Goal: Transaction & Acquisition: Purchase product/service

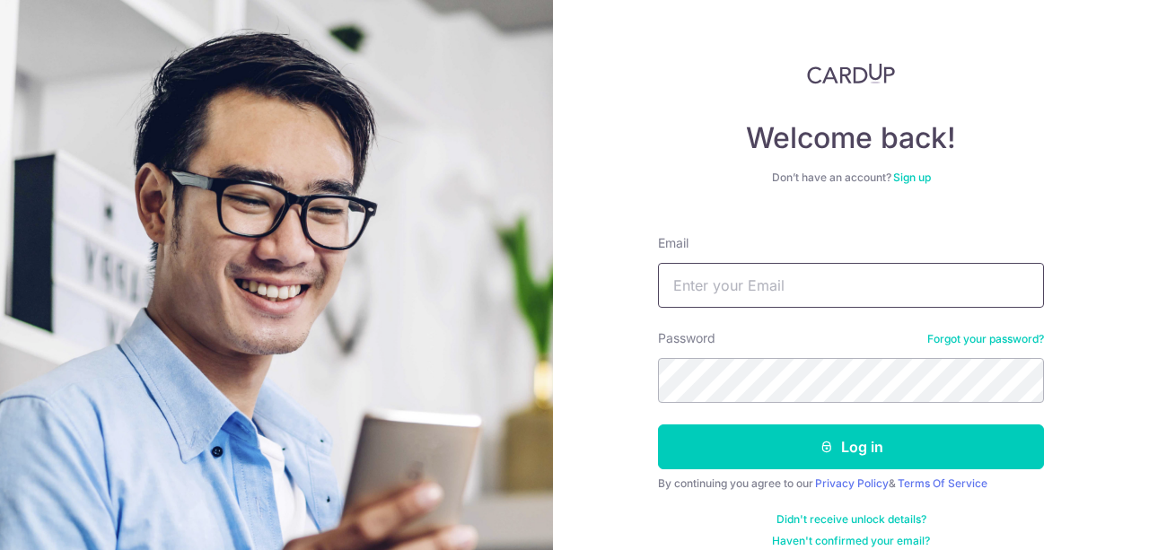
type input "[EMAIL_ADDRESS][DOMAIN_NAME]"
click at [658, 424] on button "Log in" at bounding box center [851, 446] width 386 height 45
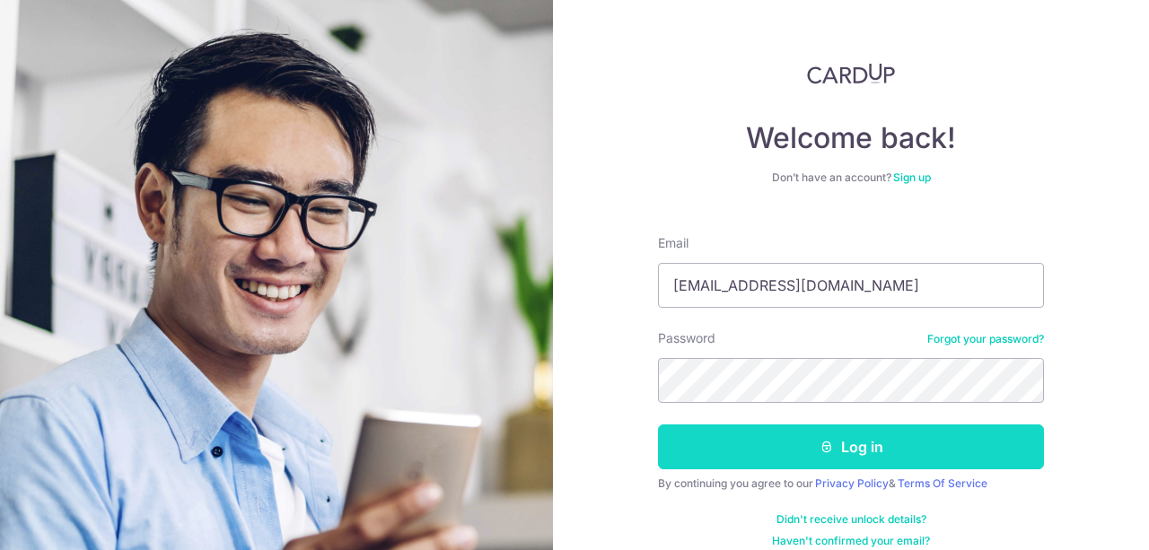
click at [915, 446] on button "Log in" at bounding box center [851, 446] width 386 height 45
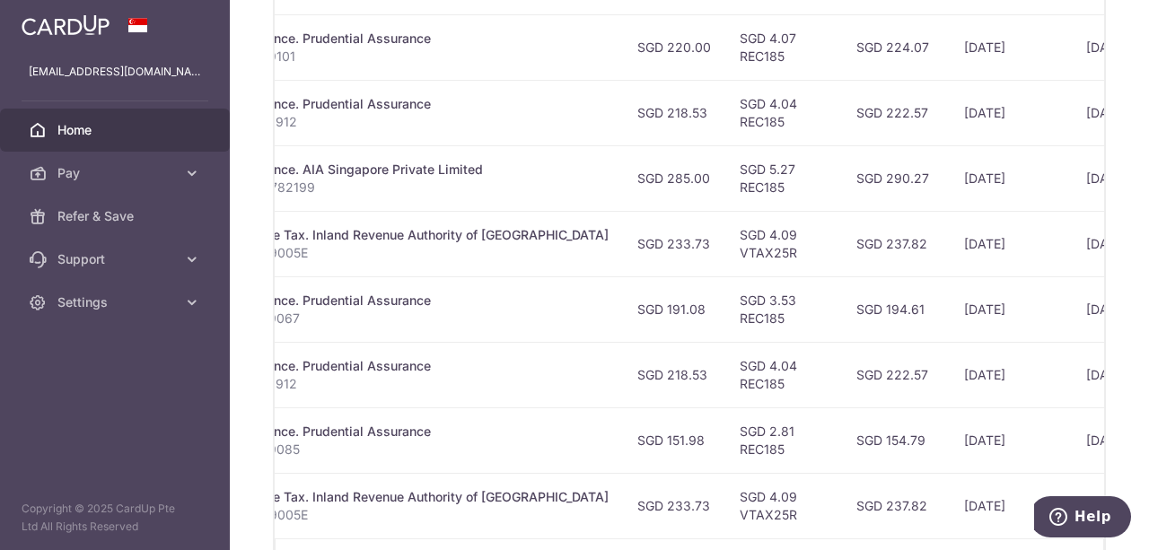
scroll to position [837, 0]
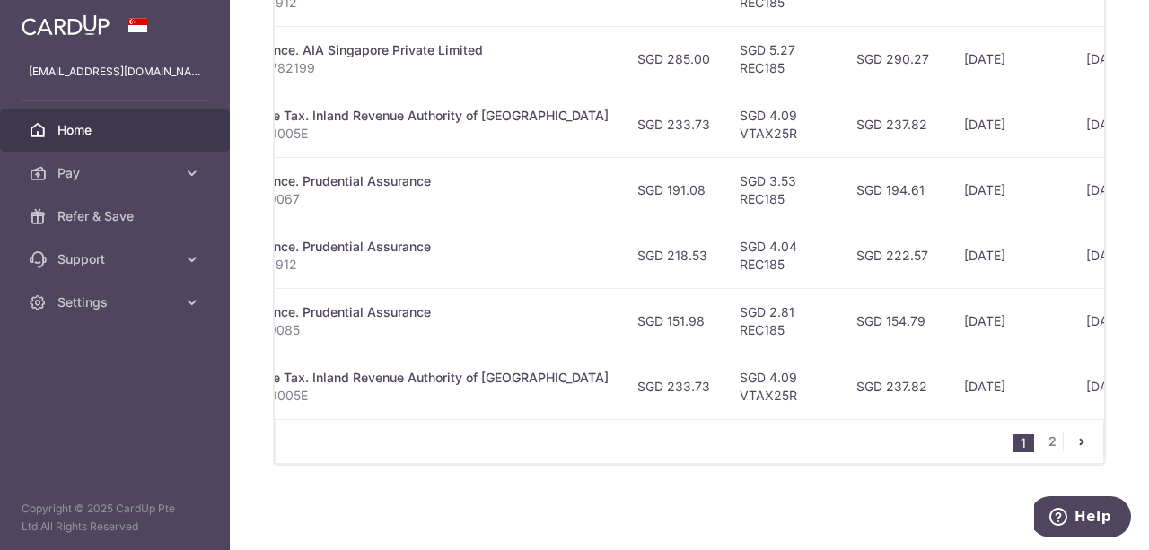
click at [81, 125] on span "Home" at bounding box center [116, 130] width 118 height 18
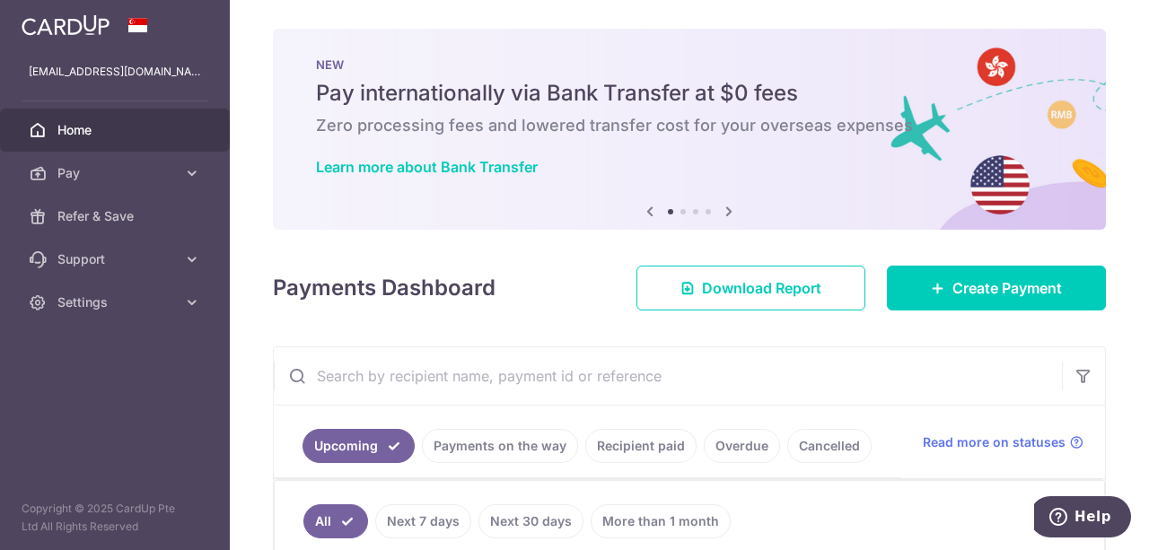
click at [88, 127] on span "Home" at bounding box center [116, 130] width 118 height 18
click at [726, 212] on icon at bounding box center [729, 211] width 22 height 22
click at [728, 187] on div "NEW Pay internationally via Bank Transfer at $0 fees Zero processing fees and l…" at bounding box center [689, 118] width 833 height 179
click at [725, 215] on icon at bounding box center [729, 211] width 22 height 22
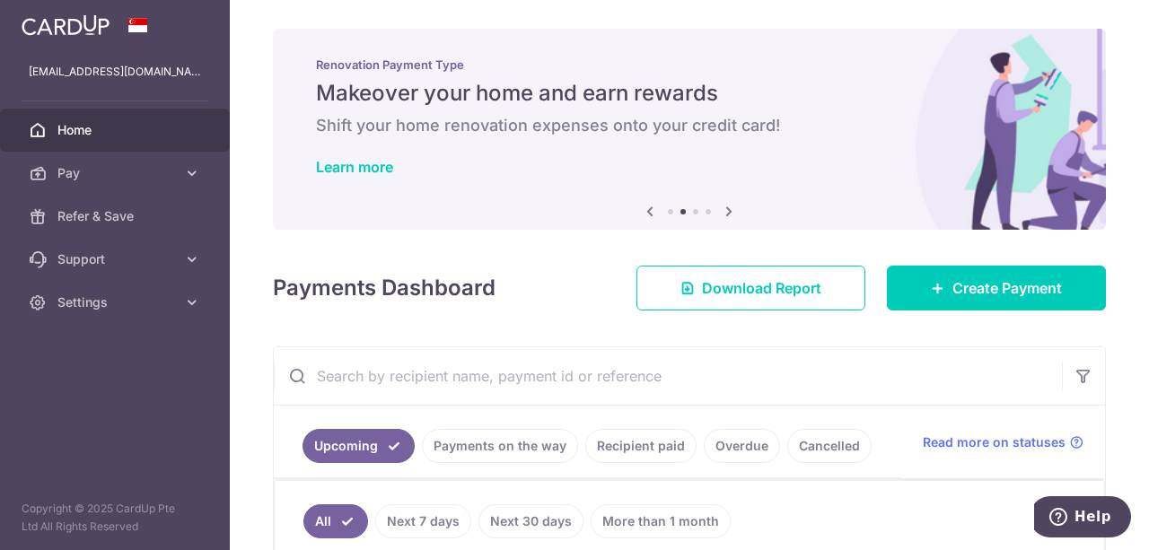
click at [725, 214] on icon at bounding box center [729, 211] width 22 height 22
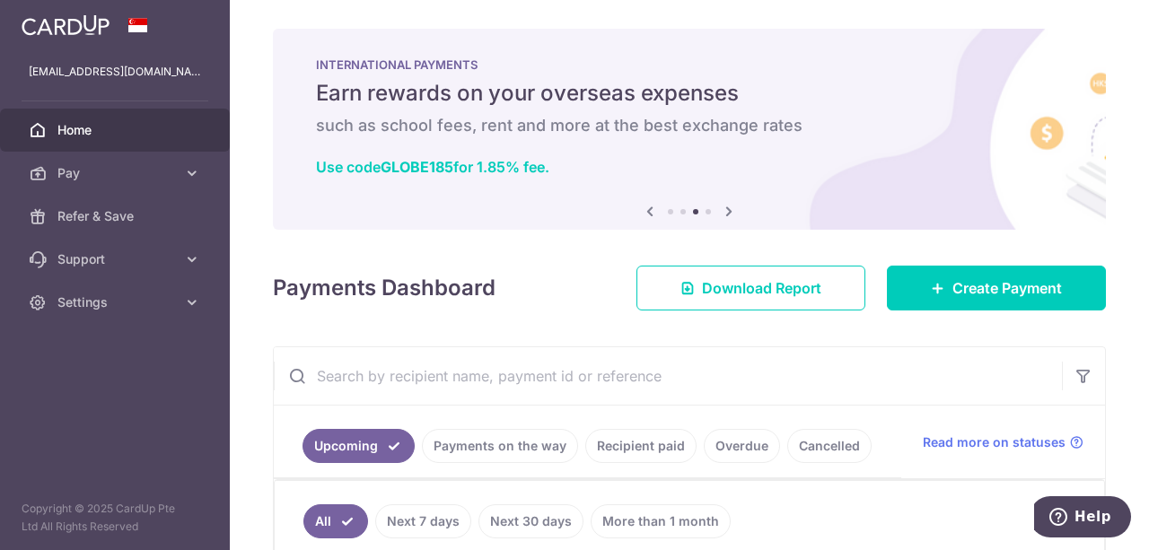
click at [725, 214] on icon at bounding box center [729, 211] width 22 height 22
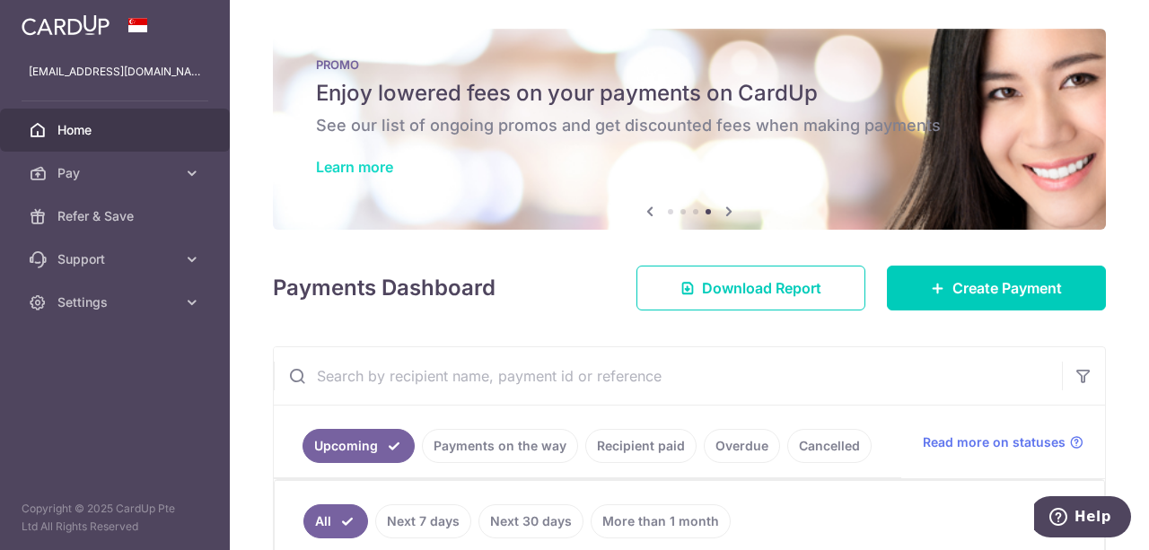
click at [376, 170] on link "Learn more" at bounding box center [354, 167] width 77 height 18
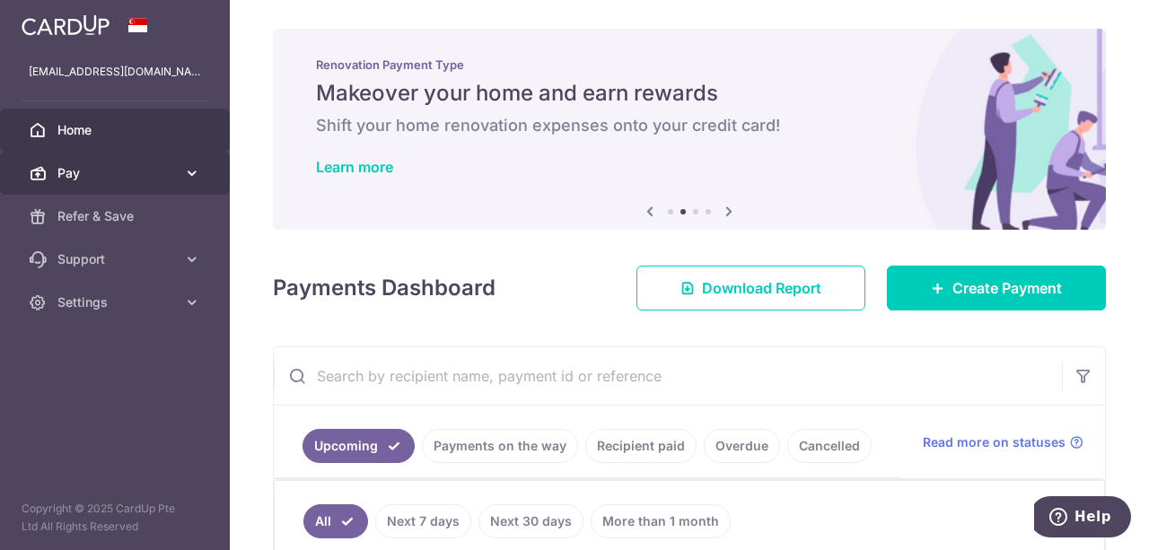
click at [129, 180] on span "Pay" at bounding box center [116, 173] width 118 height 18
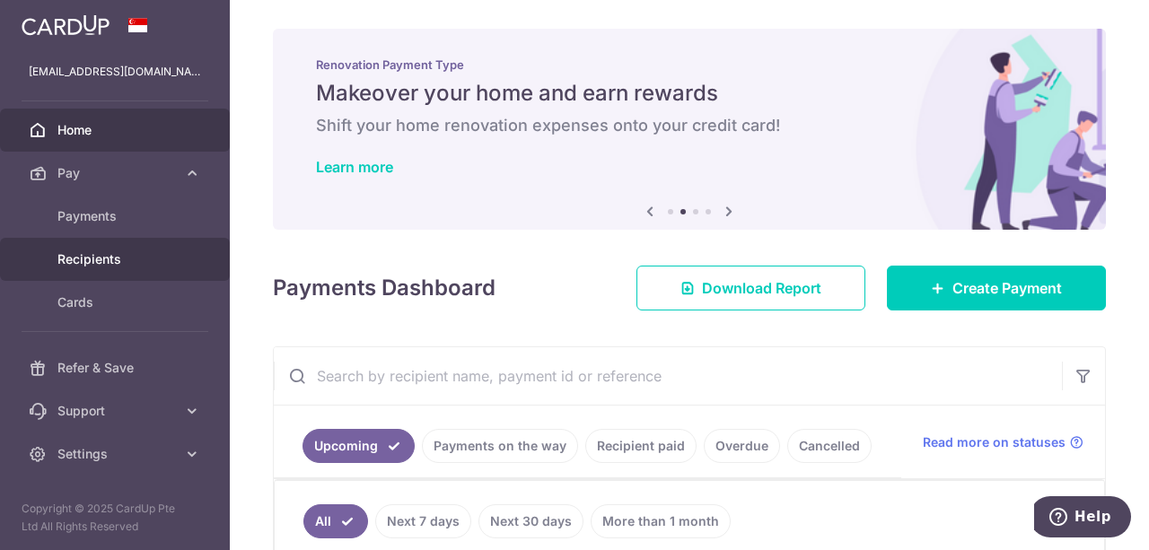
click at [137, 264] on span "Recipients" at bounding box center [116, 259] width 118 height 18
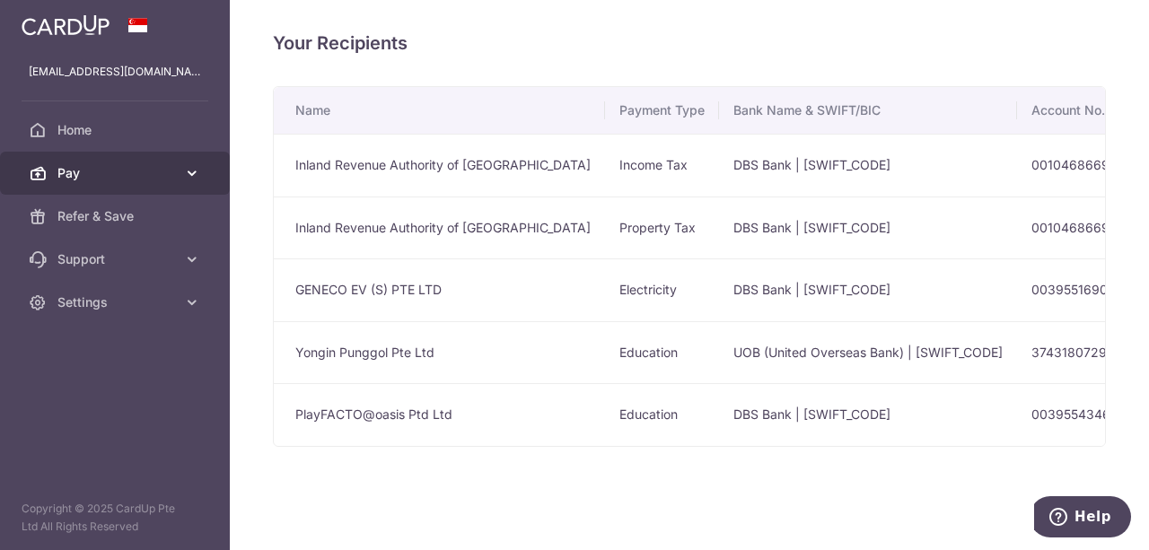
click at [154, 164] on span "Pay" at bounding box center [116, 173] width 118 height 18
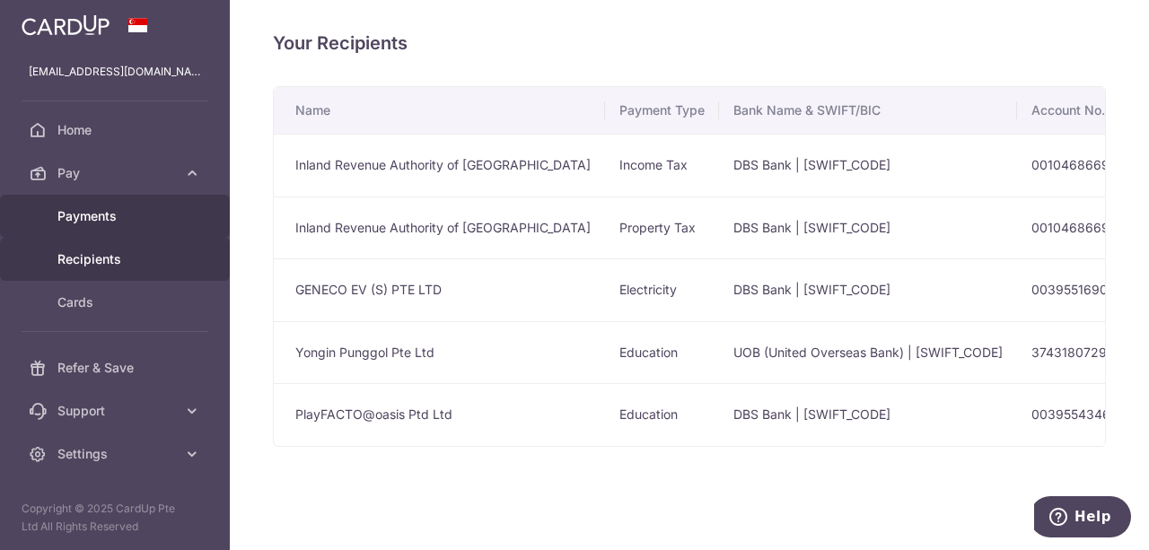
click at [156, 211] on span "Payments" at bounding box center [116, 216] width 118 height 18
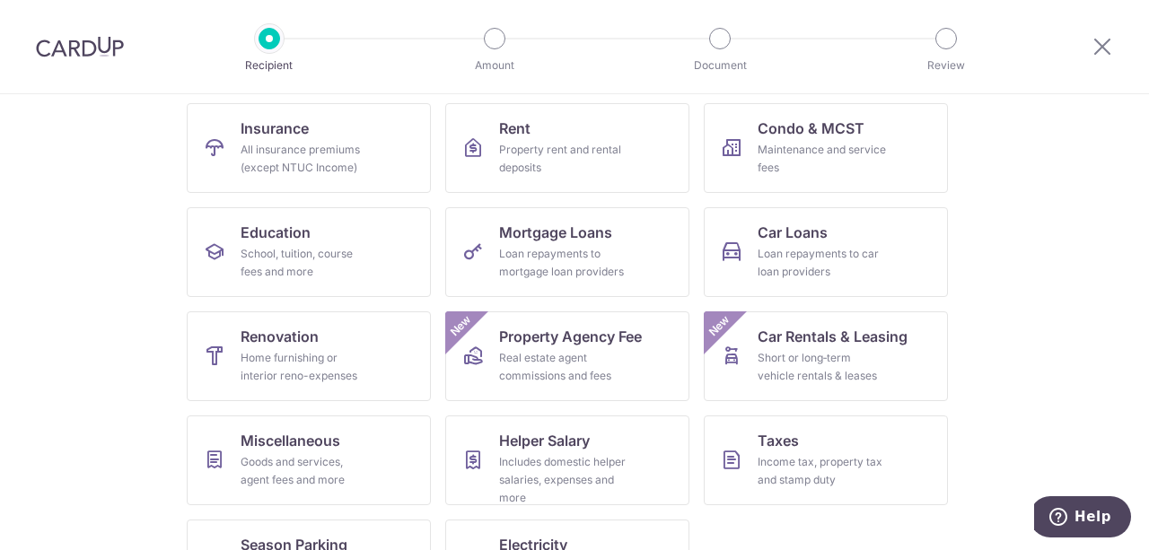
scroll to position [251, 0]
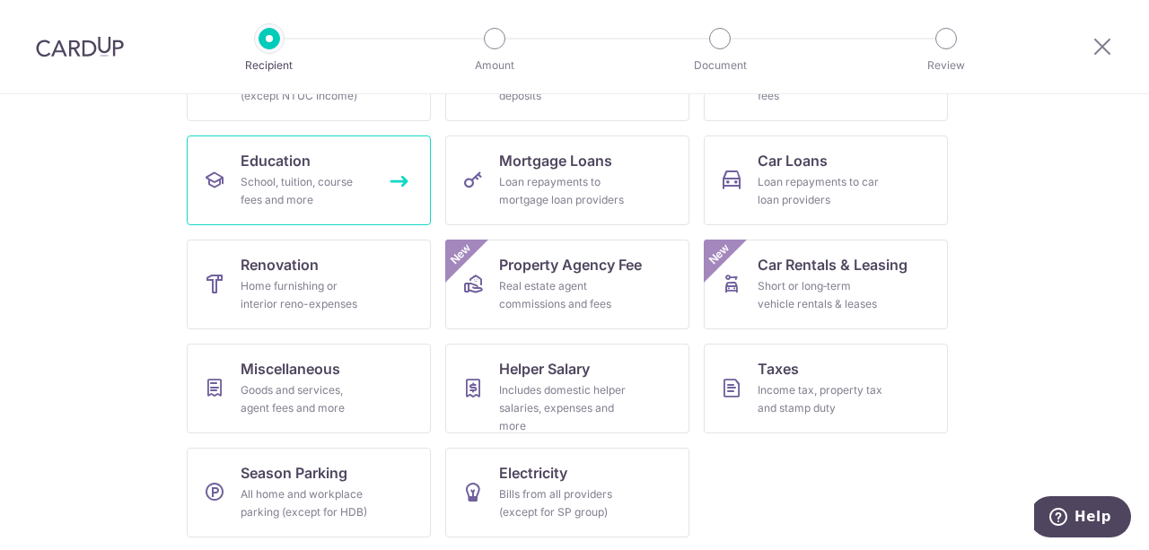
click at [277, 184] on div "School, tuition, course fees and more" at bounding box center [304, 191] width 129 height 36
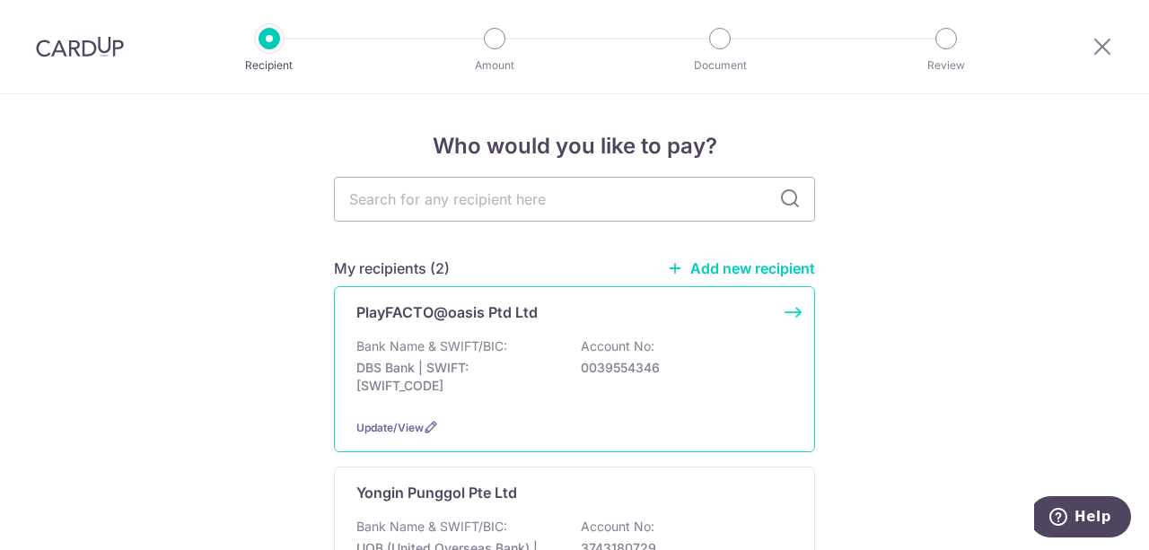
scroll to position [179, 0]
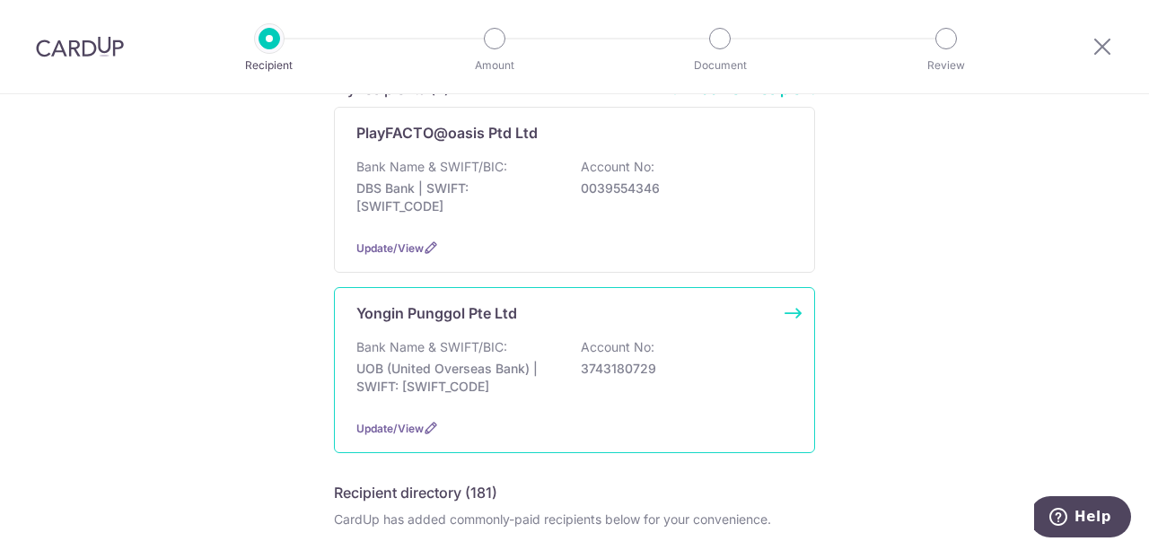
click at [789, 313] on div "Yongin Punggol Pte Ltd Bank Name & SWIFT/BIC: UOB (United Overseas Bank) | SWIF…" at bounding box center [574, 370] width 481 height 166
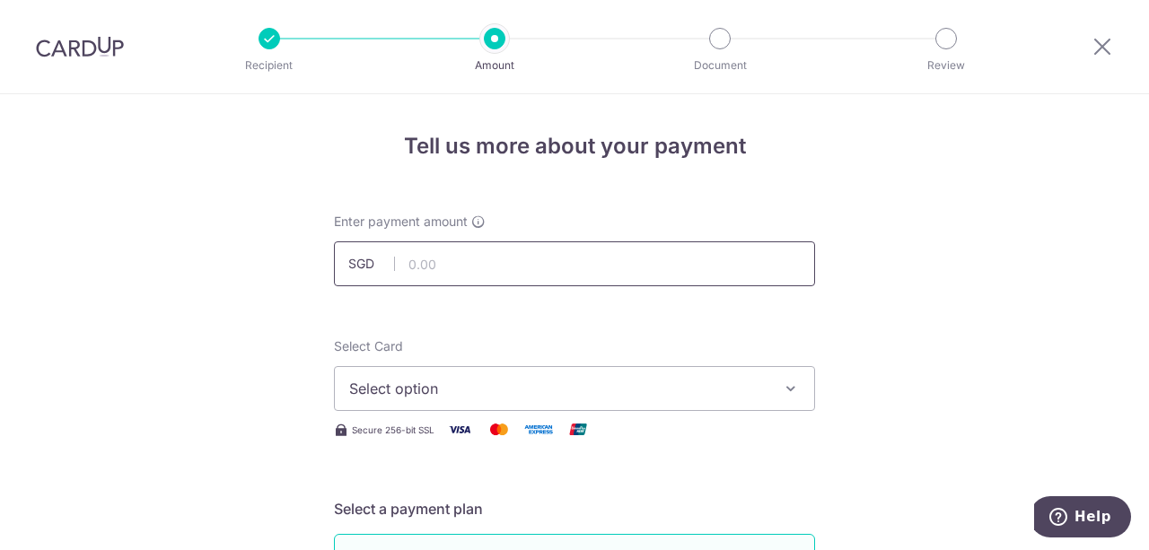
click at [592, 260] on input "text" at bounding box center [574, 263] width 481 height 45
type input "1,940.00"
click at [784, 386] on icon "button" at bounding box center [791, 389] width 18 height 18
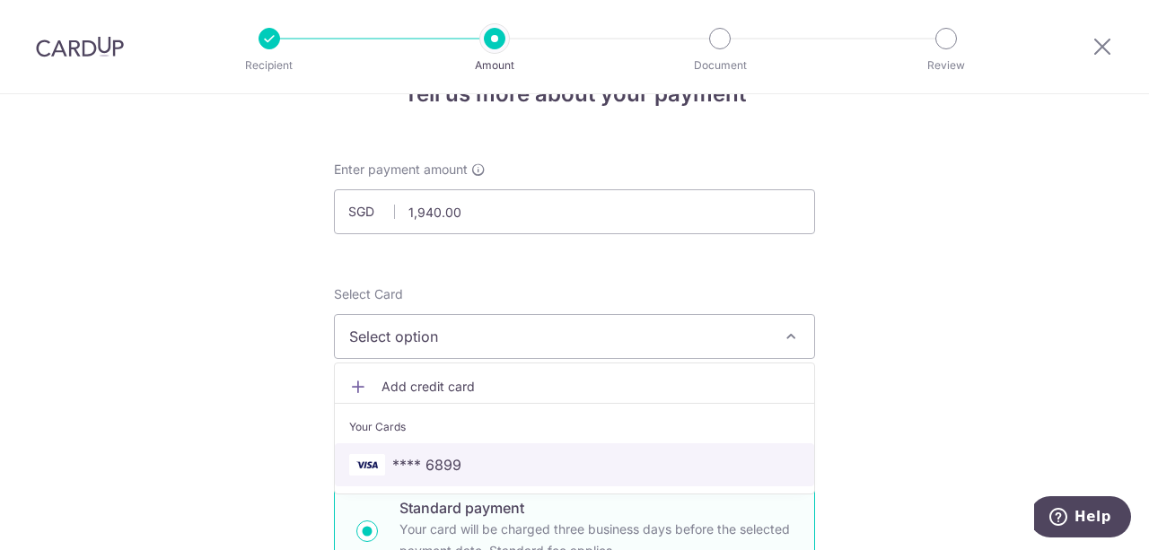
scroll to position [179, 0]
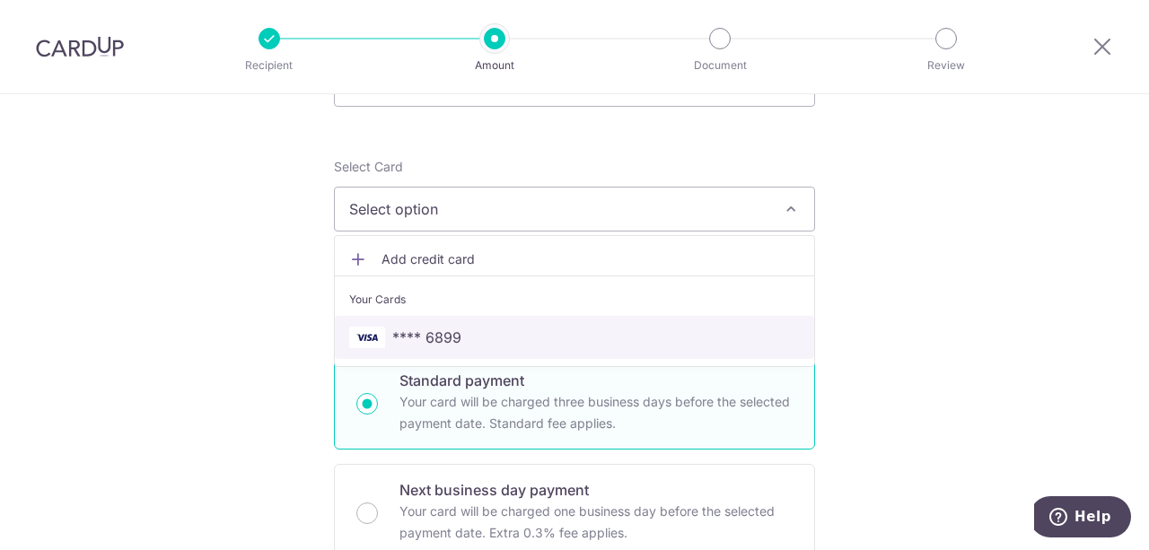
click at [673, 336] on span "**** 6899" at bounding box center [574, 338] width 450 height 22
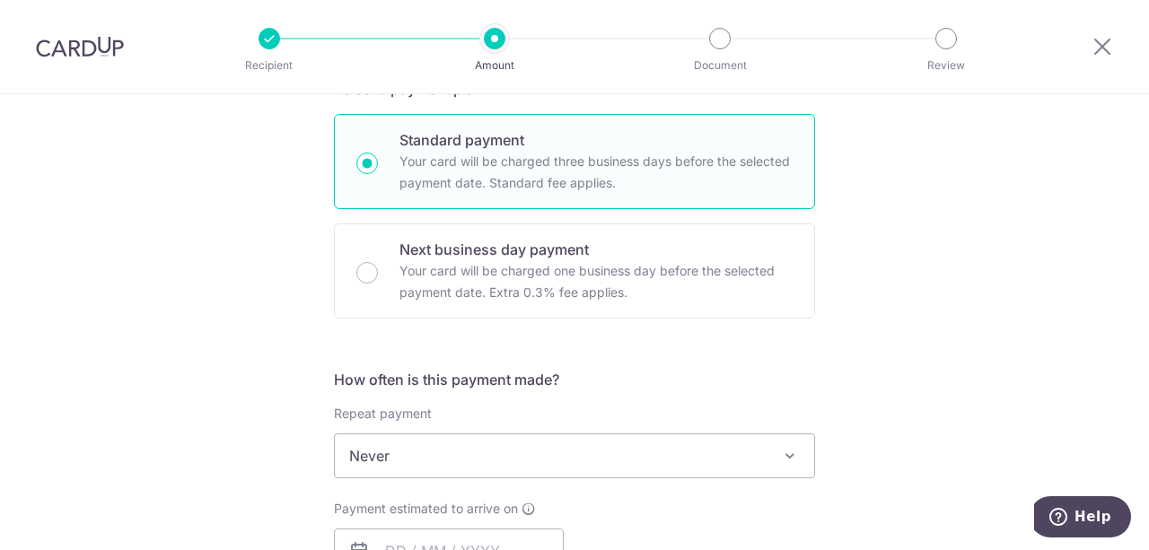
scroll to position [449, 0]
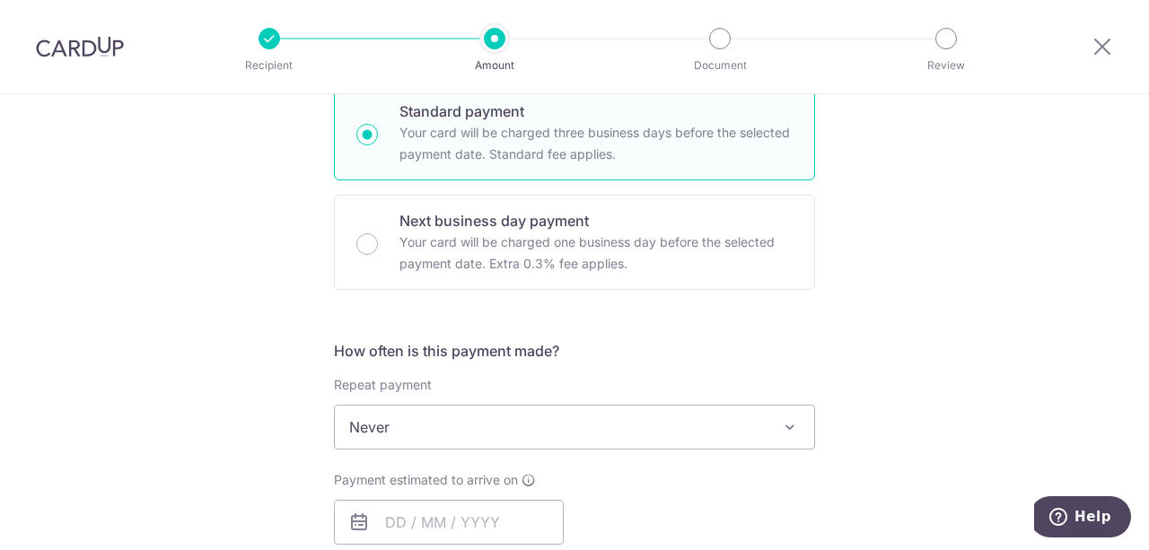
click at [793, 427] on span at bounding box center [790, 427] width 22 height 22
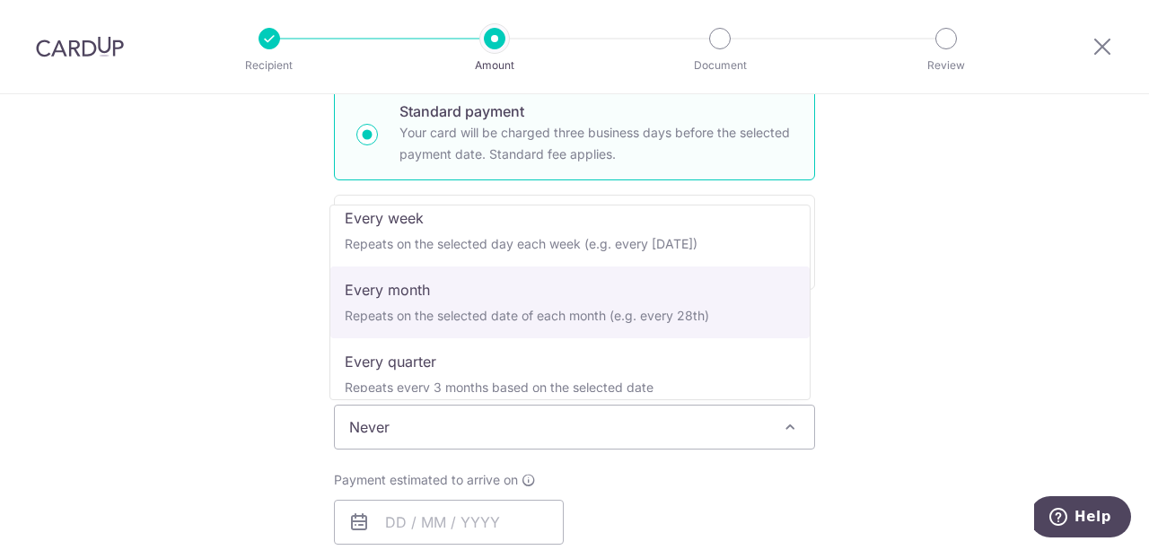
scroll to position [179, 0]
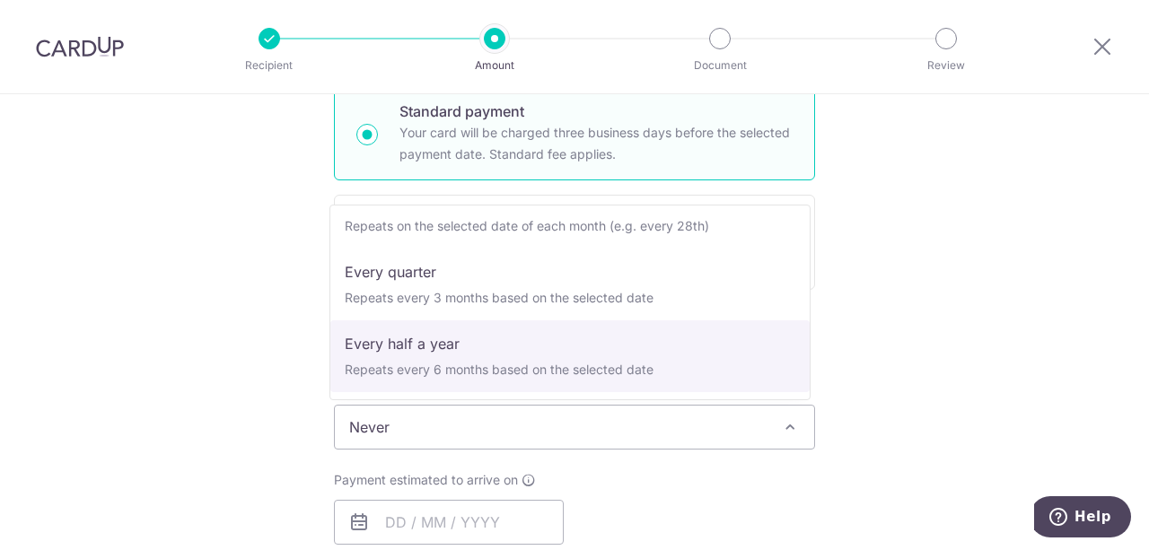
select select "5"
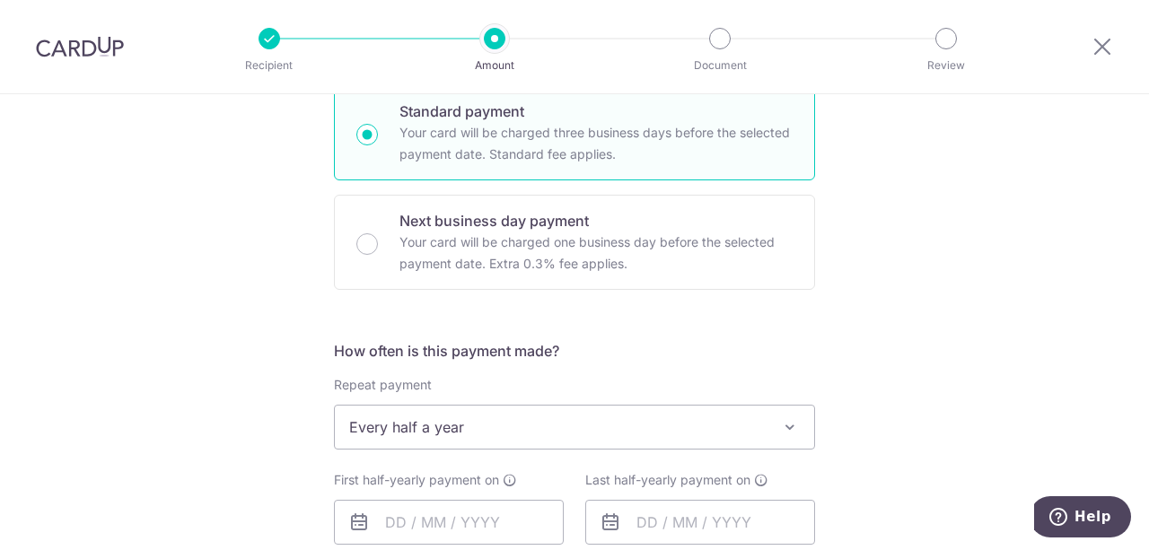
click at [926, 349] on div "Tell us more about your payment Enter payment amount SGD 1,940.00 1940.00 Selec…" at bounding box center [574, 466] width 1149 height 1641
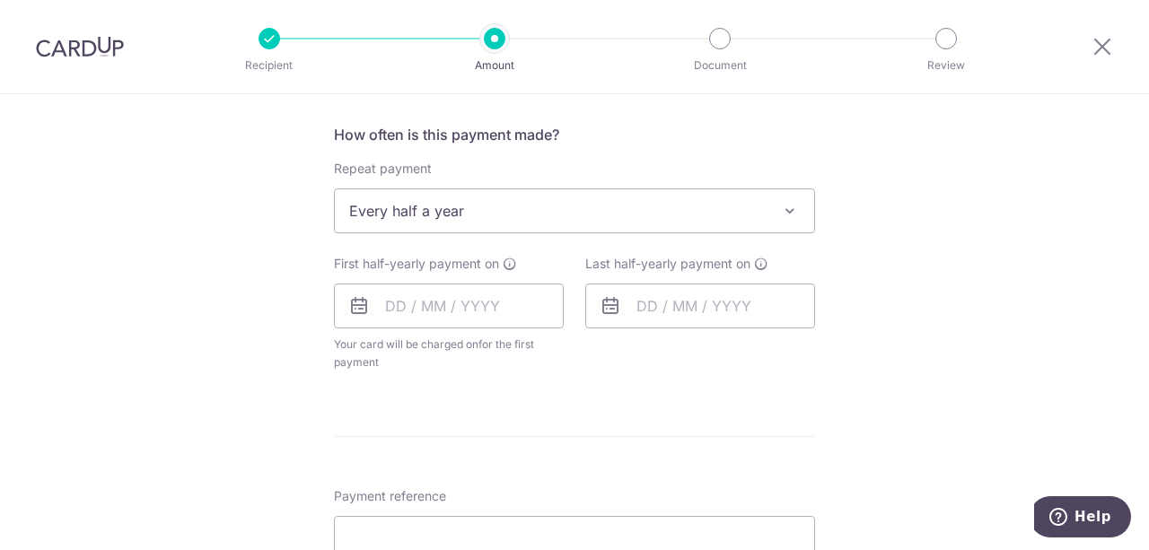
scroll to position [628, 0]
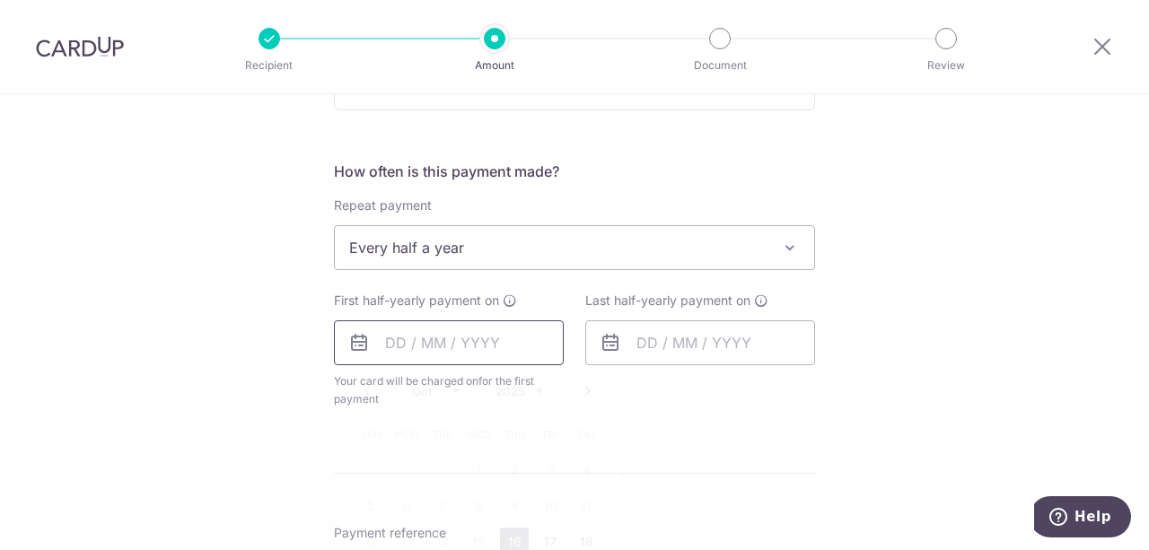
click at [382, 335] on input "text" at bounding box center [449, 342] width 230 height 45
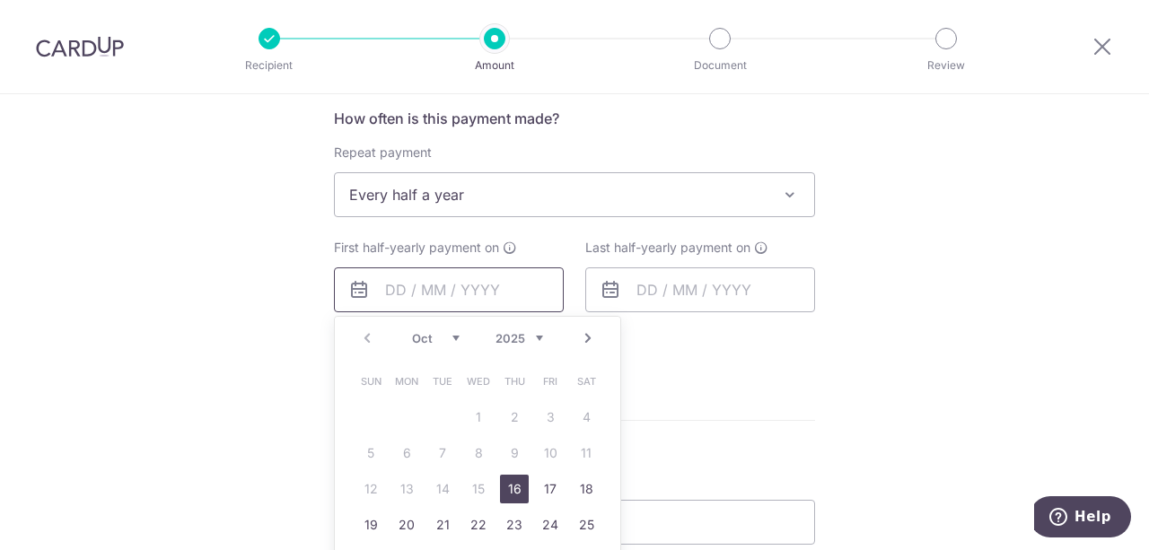
scroll to position [718, 0]
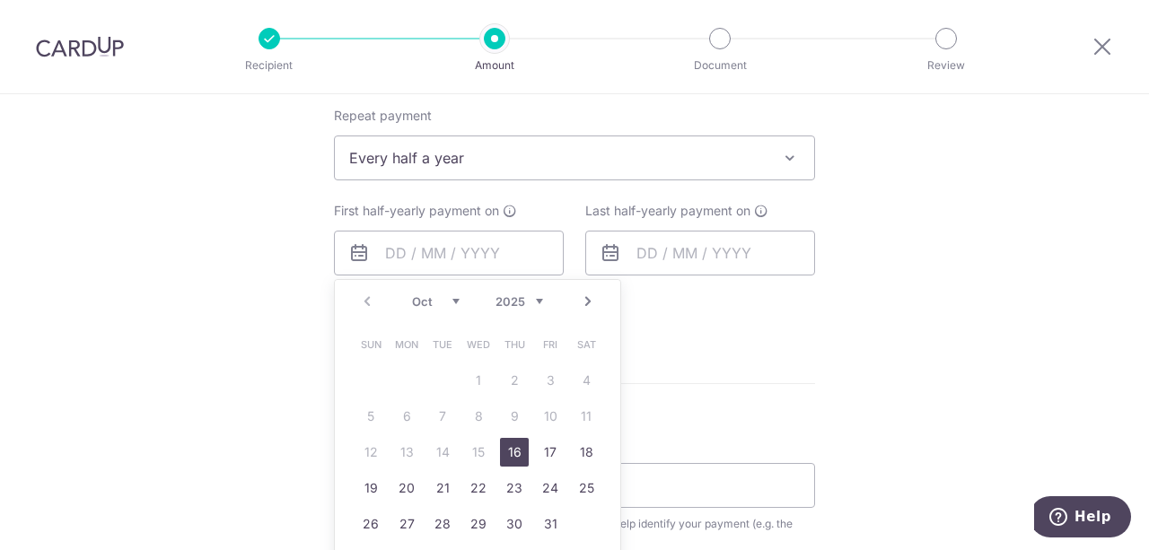
click at [503, 450] on link "16" at bounding box center [514, 452] width 29 height 29
type input "16/10/2025"
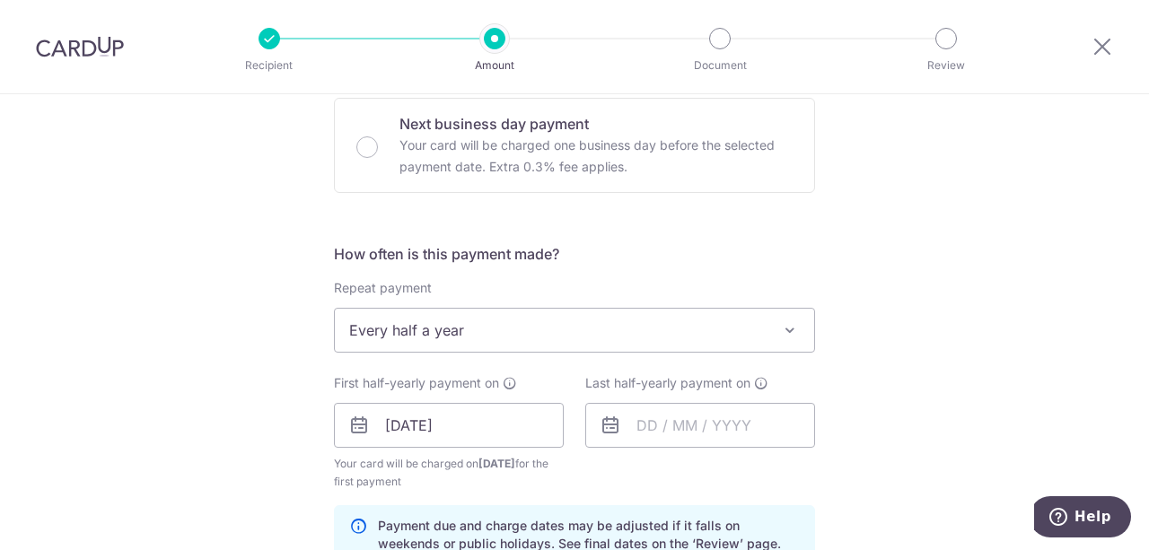
scroll to position [538, 0]
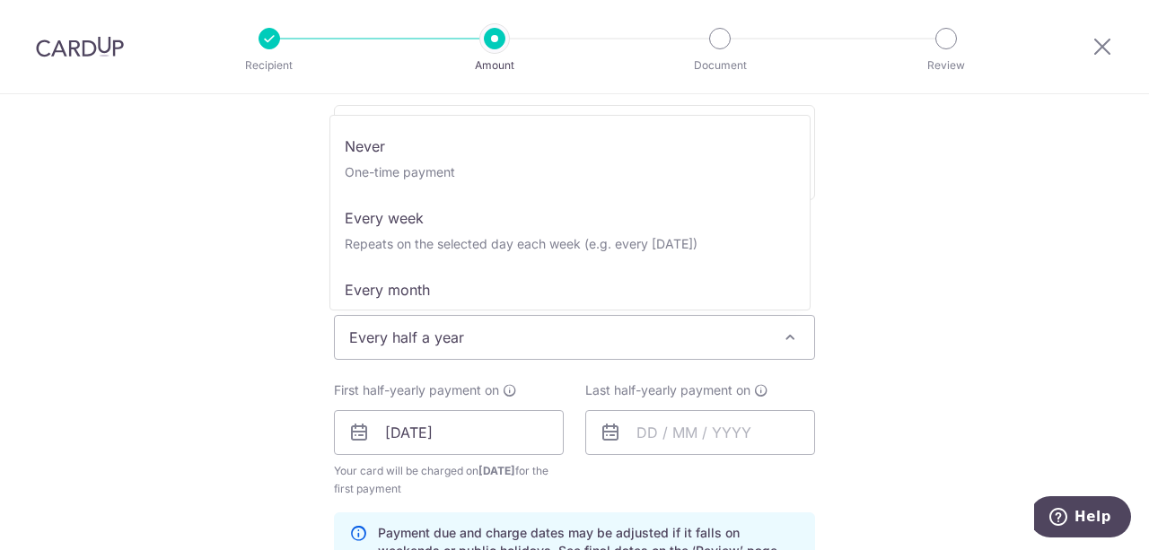
click at [772, 336] on span "Every half a year" at bounding box center [574, 337] width 479 height 43
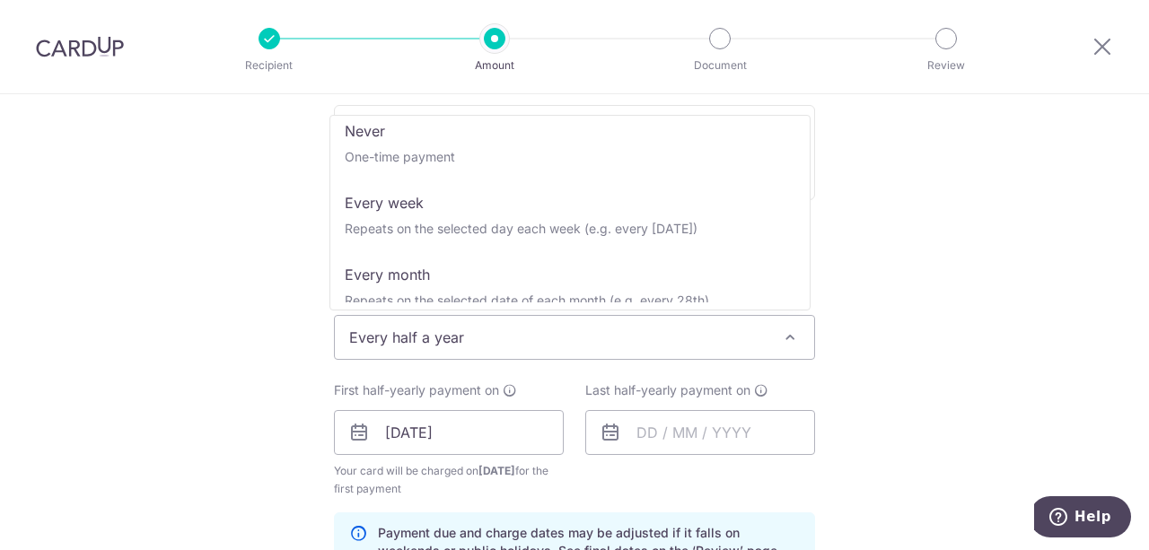
scroll to position [0, 0]
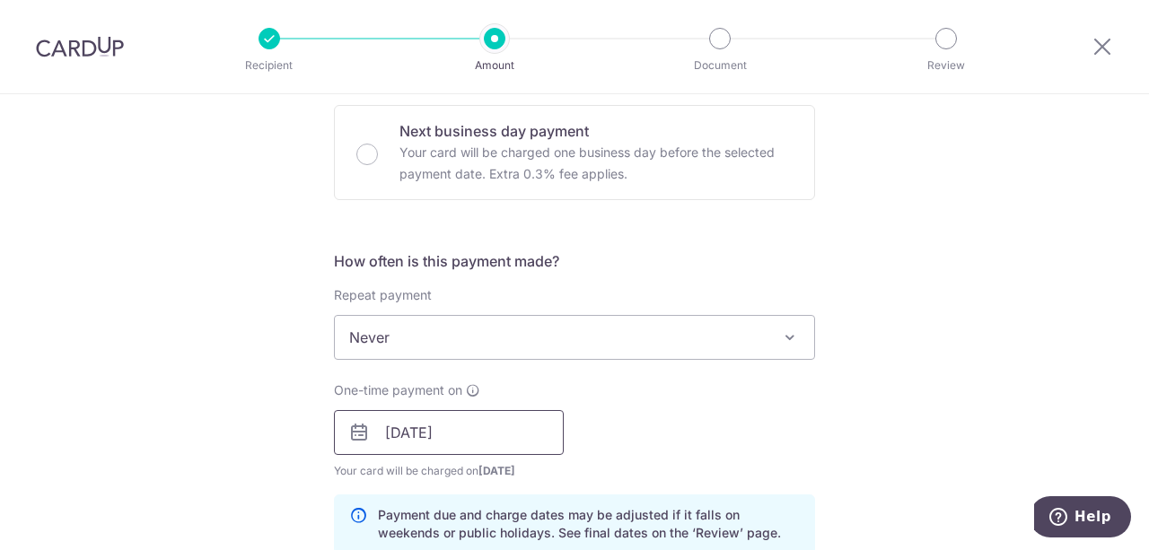
click at [515, 428] on input "16/10/2025" at bounding box center [449, 432] width 230 height 45
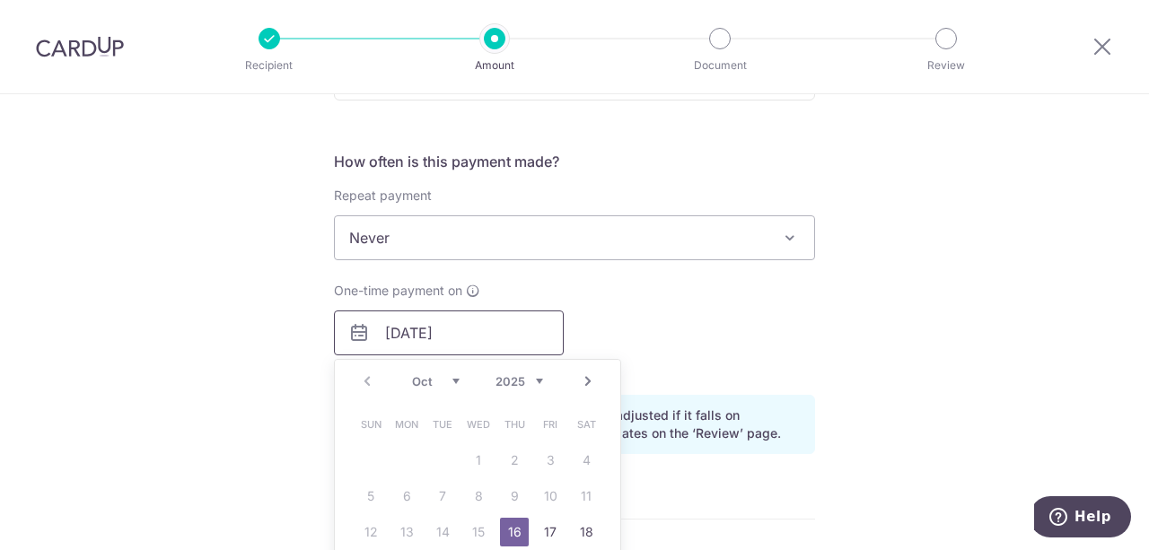
scroll to position [718, 0]
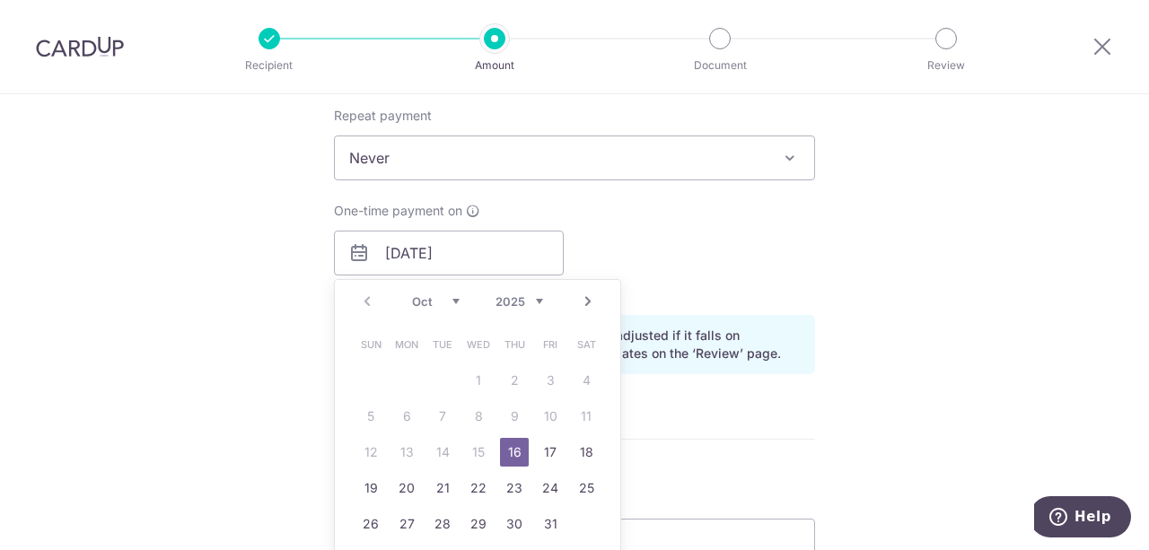
drag, startPoint x: 511, startPoint y: 449, endPoint x: 737, endPoint y: 380, distance: 235.6
click at [511, 449] on link "16" at bounding box center [514, 452] width 29 height 29
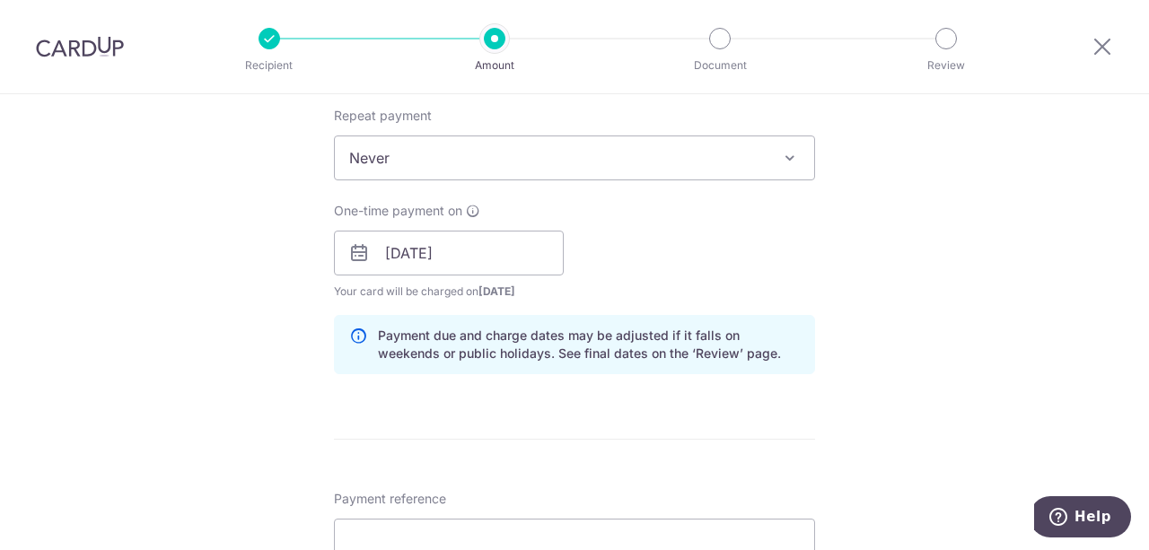
click at [949, 284] on div "Tell us more about your payment Enter payment amount SGD 1,940.00 1940.00 Selec…" at bounding box center [574, 224] width 1149 height 1697
click at [520, 259] on input "16/10/2025" at bounding box center [449, 253] width 230 height 45
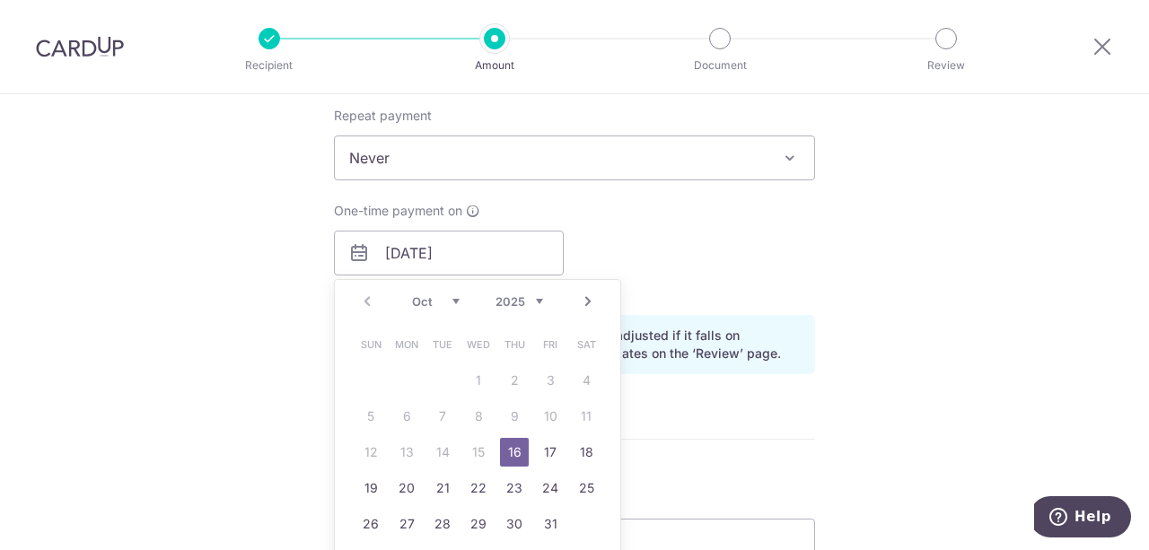
click at [779, 241] on div "One-time payment on 16/10/2025 Prev Next Oct Nov Dec 2025 2026 2027 2028 2029 2…" at bounding box center [574, 251] width 502 height 99
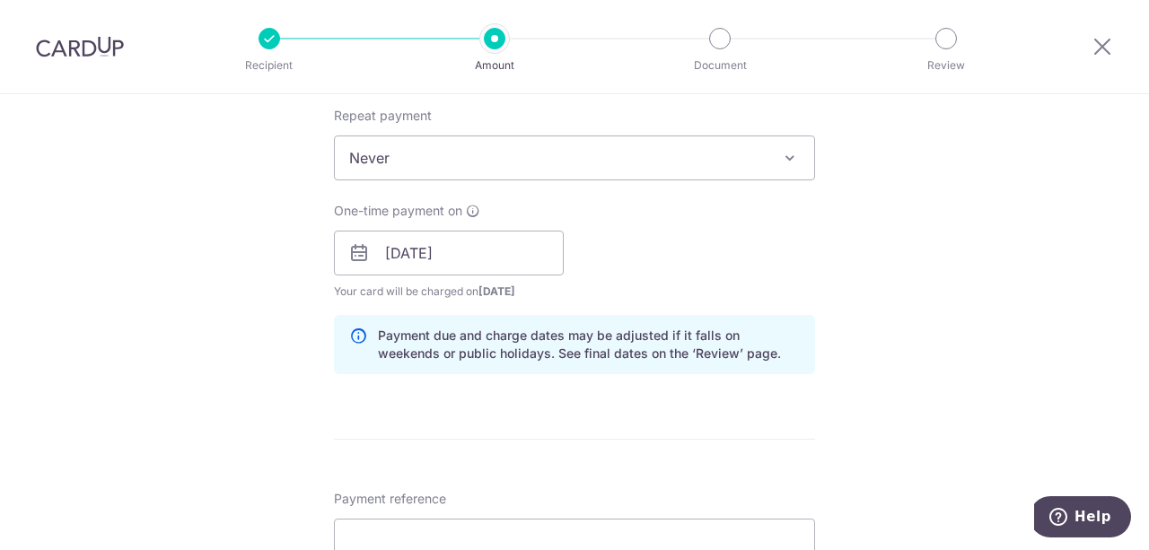
click at [786, 161] on span at bounding box center [790, 158] width 22 height 22
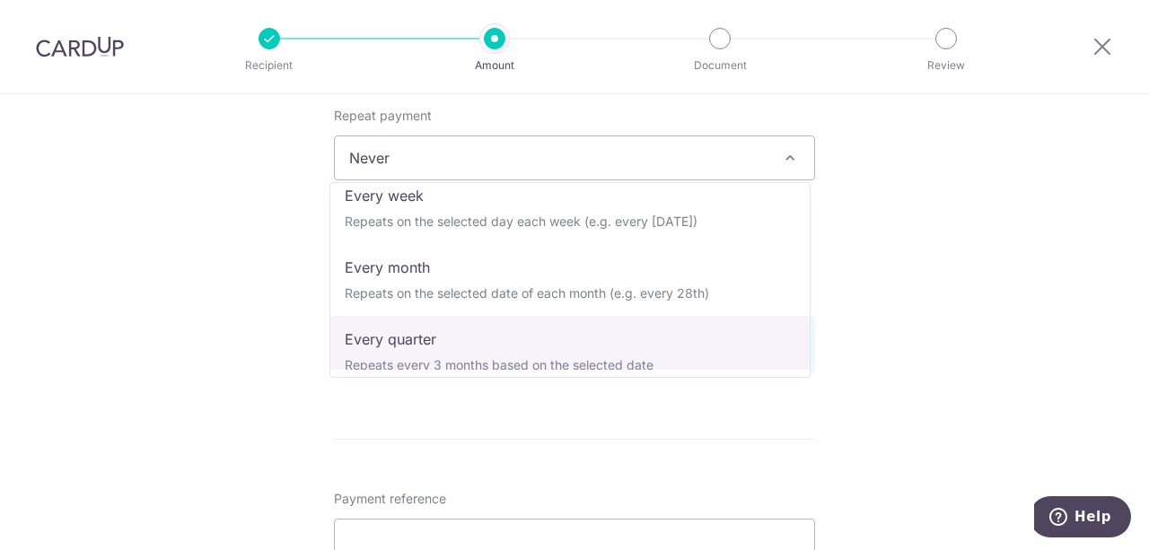
scroll to position [179, 0]
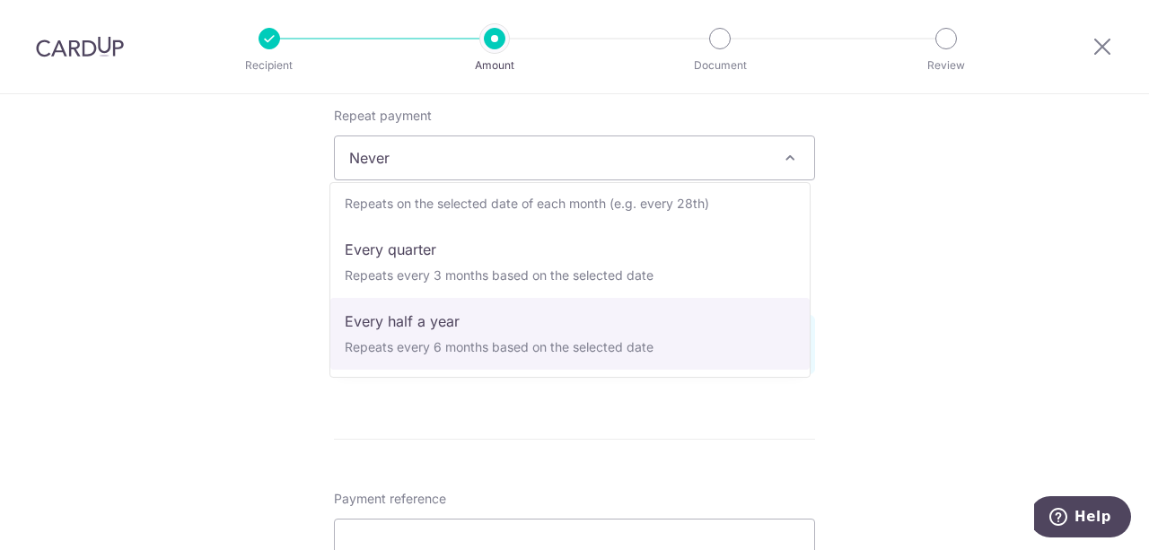
select select "5"
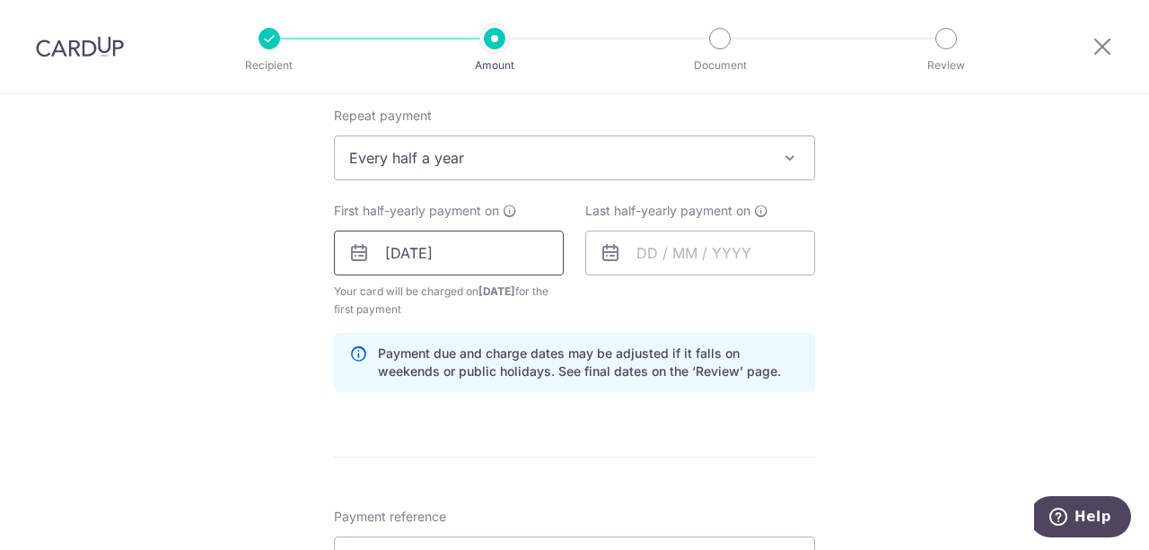
click at [489, 258] on input "16/10/2025" at bounding box center [449, 253] width 230 height 45
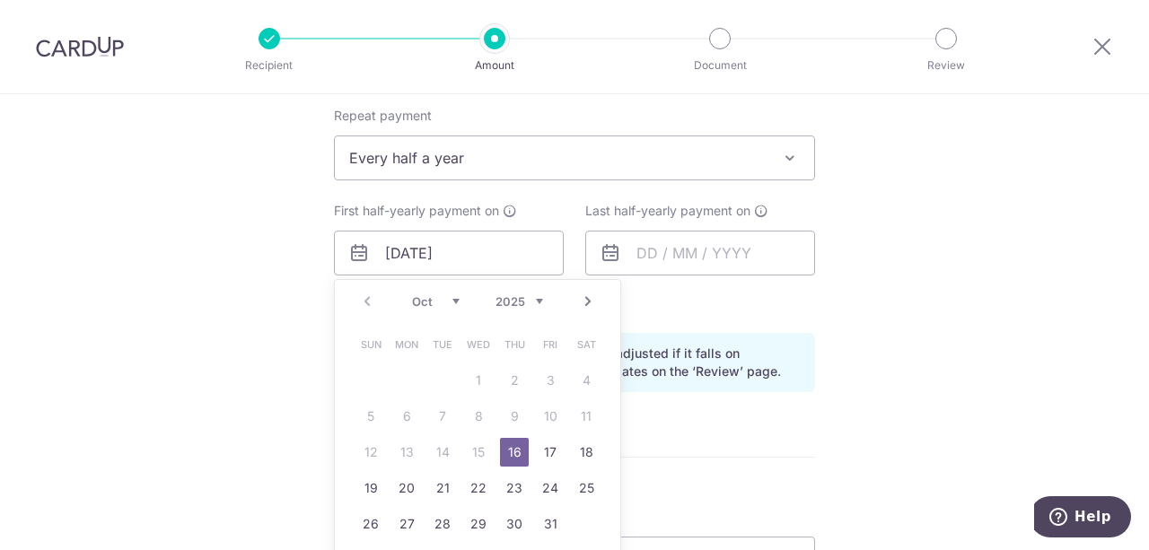
drag, startPoint x: 510, startPoint y: 453, endPoint x: 625, endPoint y: 392, distance: 130.1
click at [510, 453] on link "16" at bounding box center [514, 452] width 29 height 29
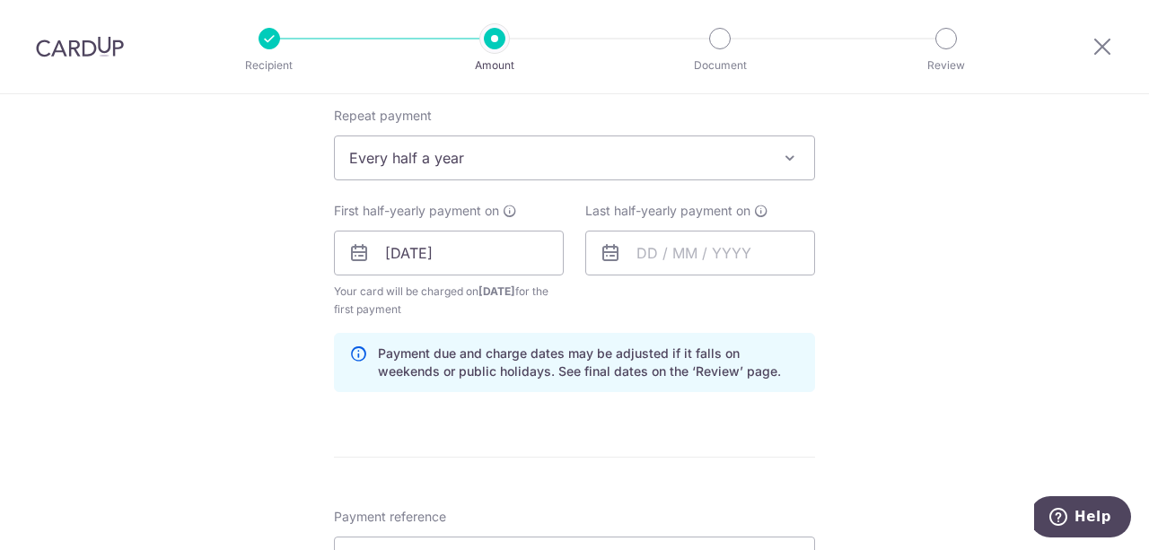
click at [921, 315] on div "Tell us more about your payment Enter payment amount SGD 1,940.00 1940.00 Selec…" at bounding box center [574, 233] width 1149 height 1715
click at [633, 252] on input "text" at bounding box center [700, 253] width 230 height 45
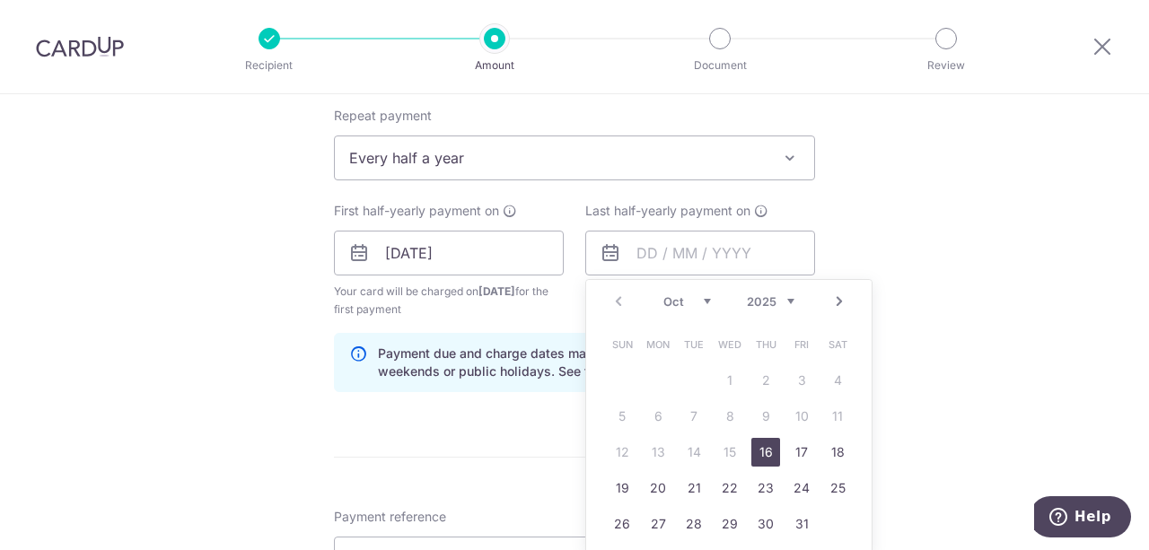
click at [834, 301] on link "Next" at bounding box center [839, 302] width 22 height 22
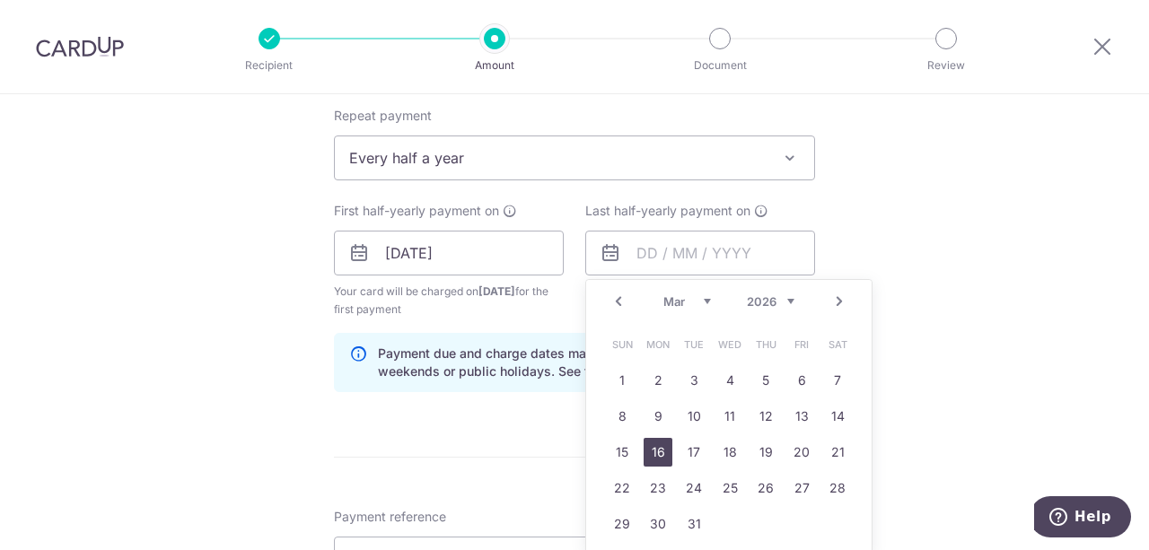
click at [657, 452] on link "16" at bounding box center [657, 452] width 29 height 29
type input "16/03/2026"
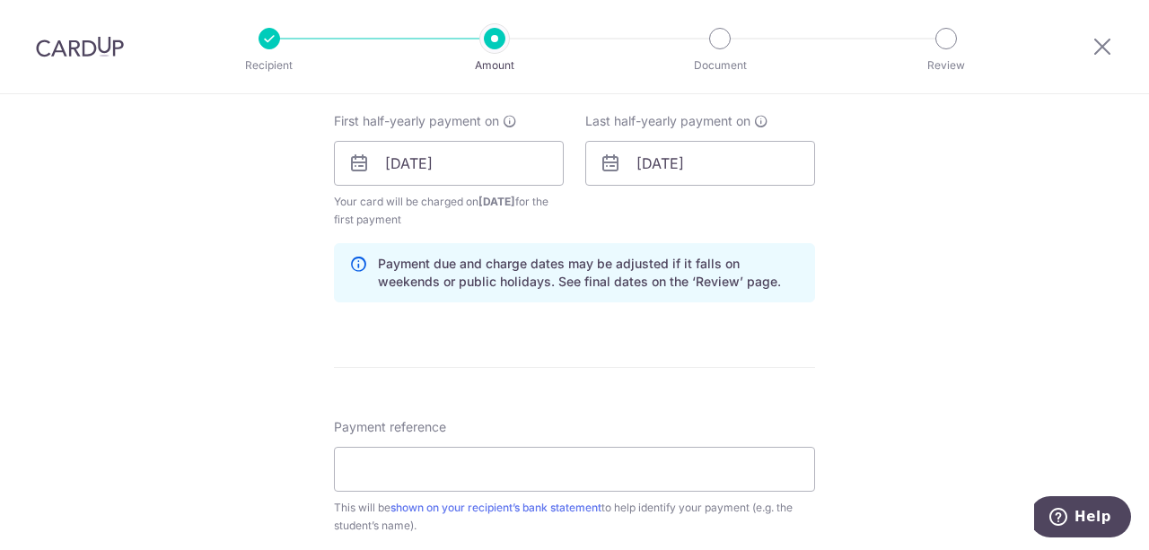
scroll to position [897, 0]
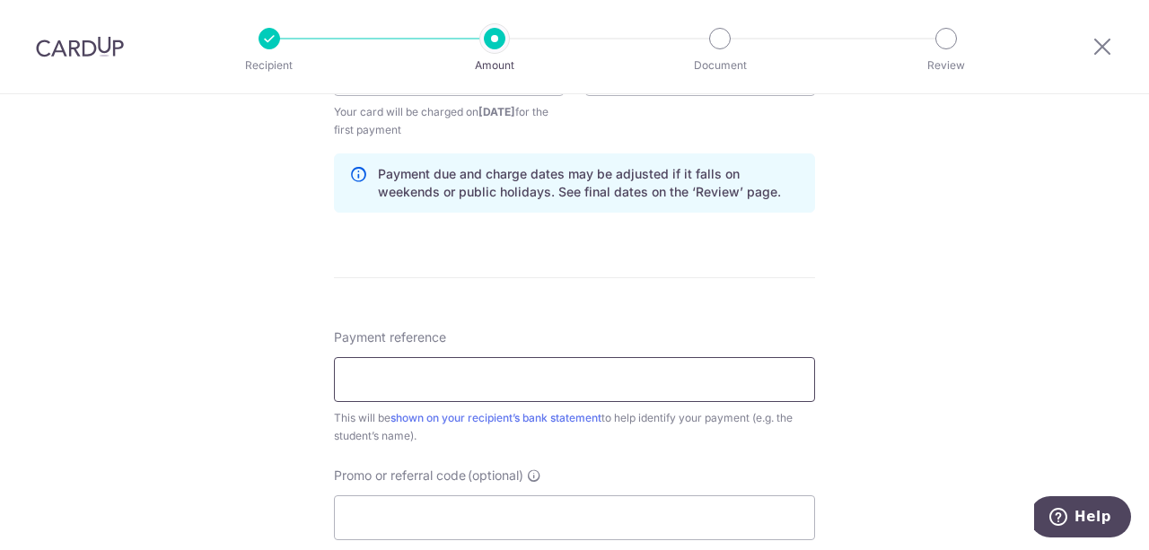
click at [707, 376] on input "Payment reference" at bounding box center [574, 379] width 481 height 45
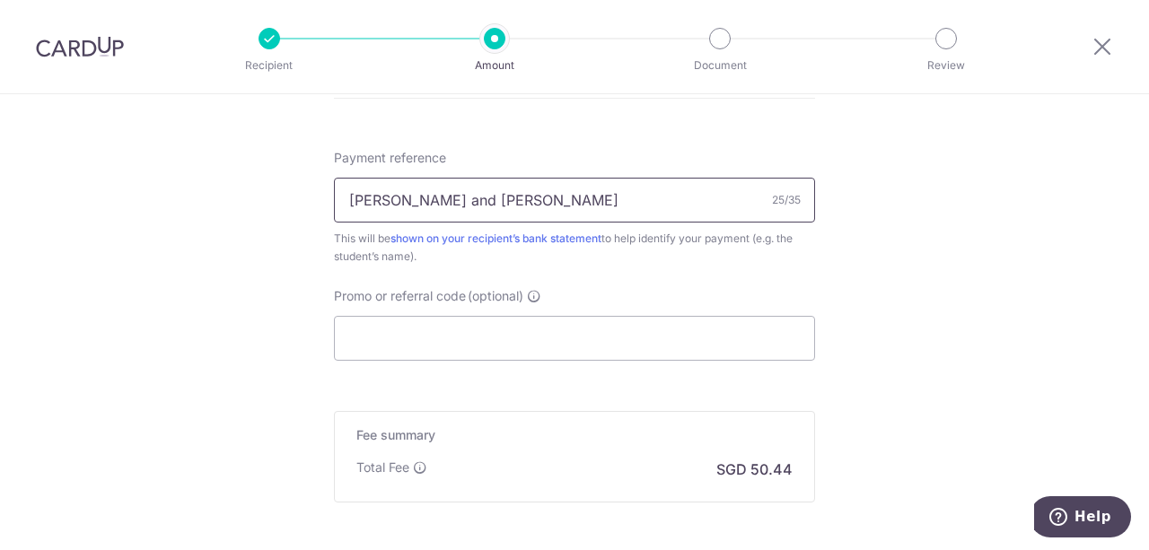
scroll to position [1166, 0]
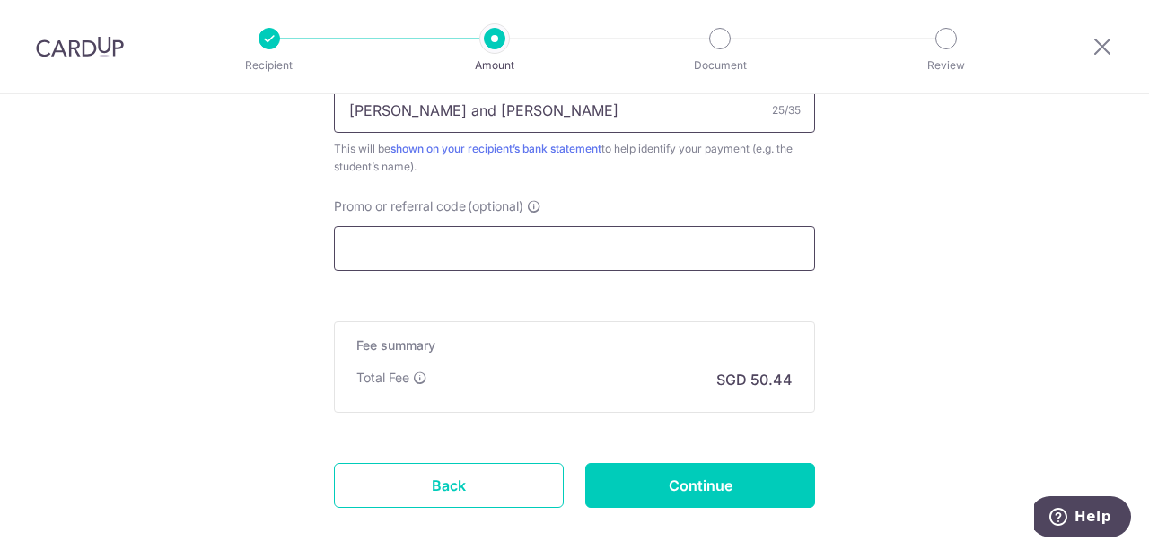
type input "Joshua and Nathanael Boon"
click at [616, 245] on input "Promo or referral code (optional)" at bounding box center [574, 248] width 481 height 45
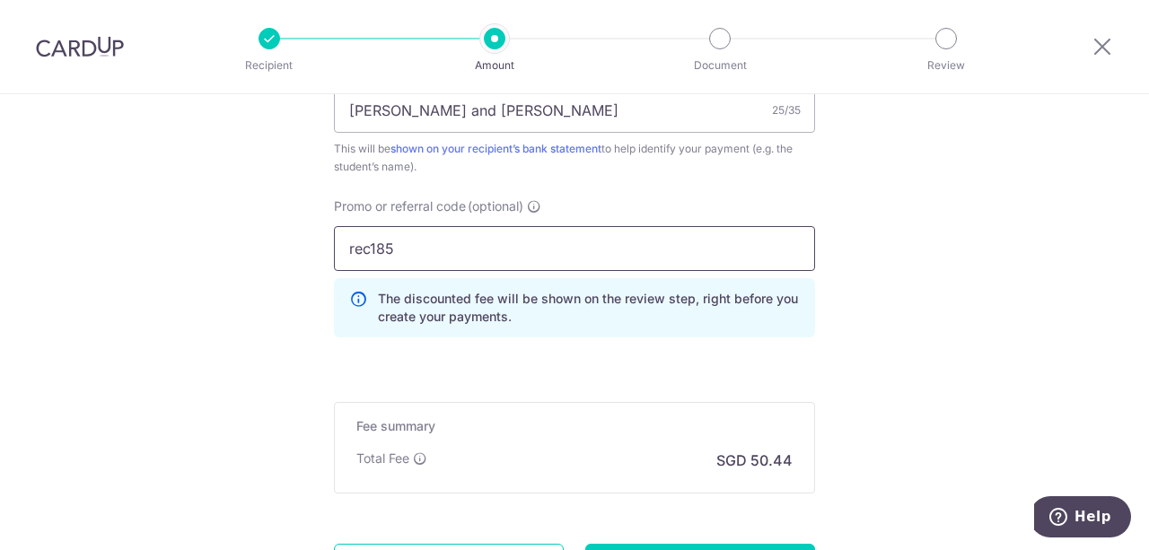
type input "rec185"
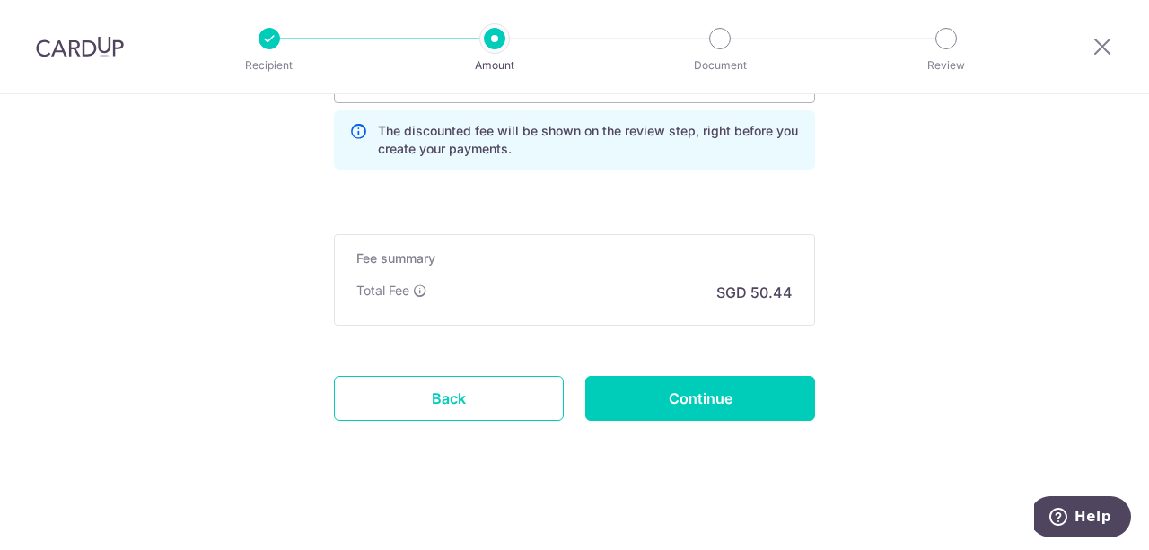
scroll to position [1245, 0]
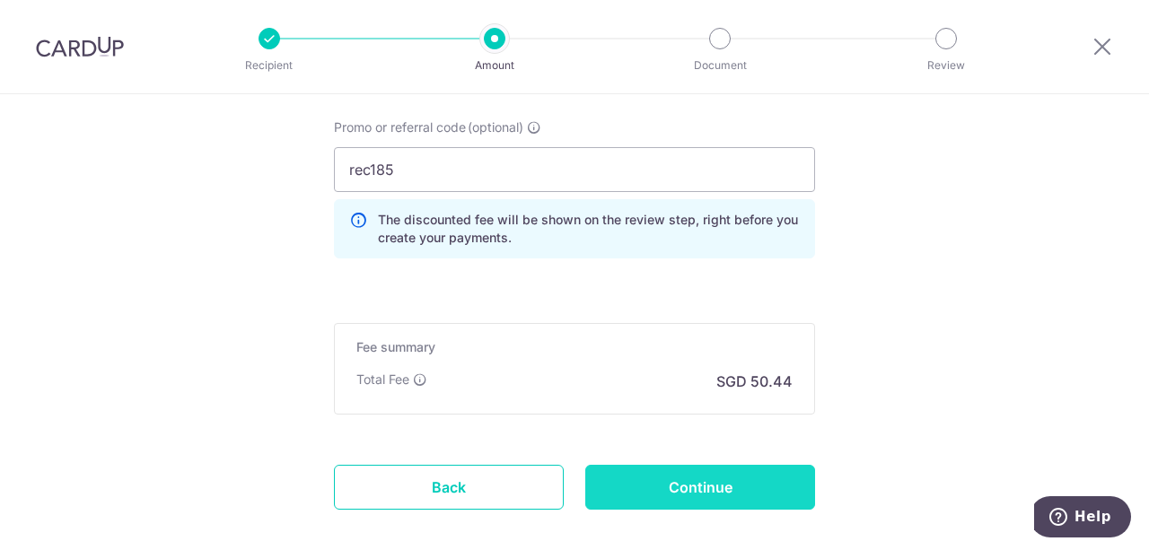
click at [758, 485] on input "Continue" at bounding box center [700, 487] width 230 height 45
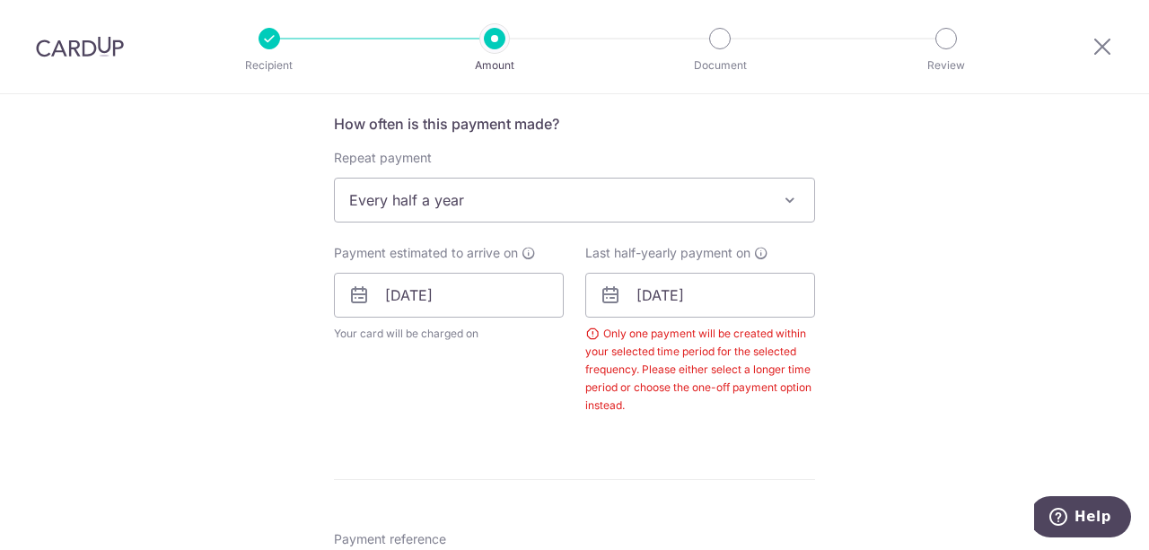
scroll to position [725, 0]
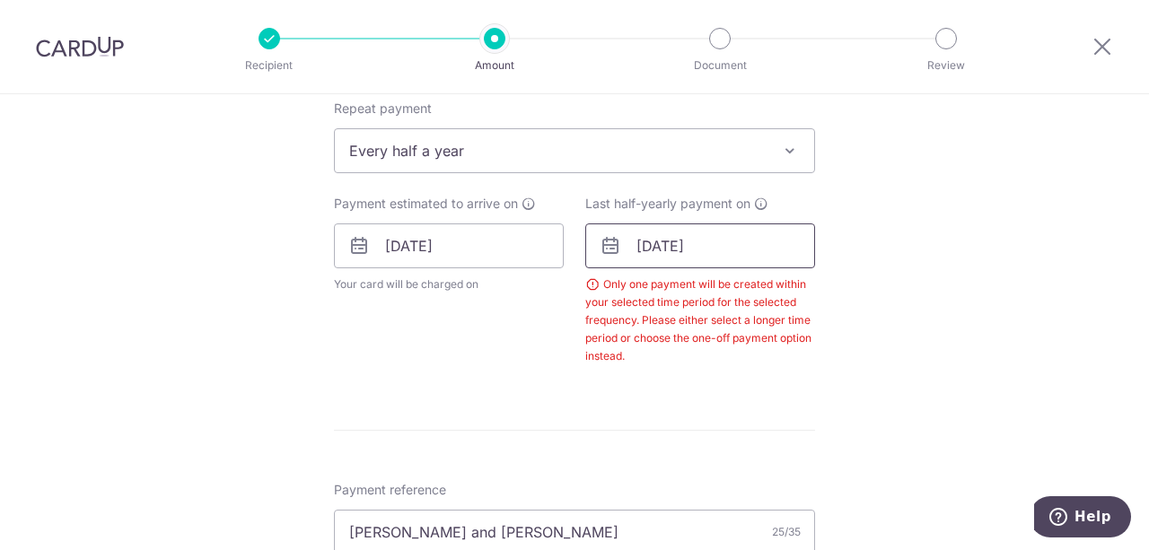
click at [714, 250] on input "16/03/2026" at bounding box center [700, 245] width 230 height 45
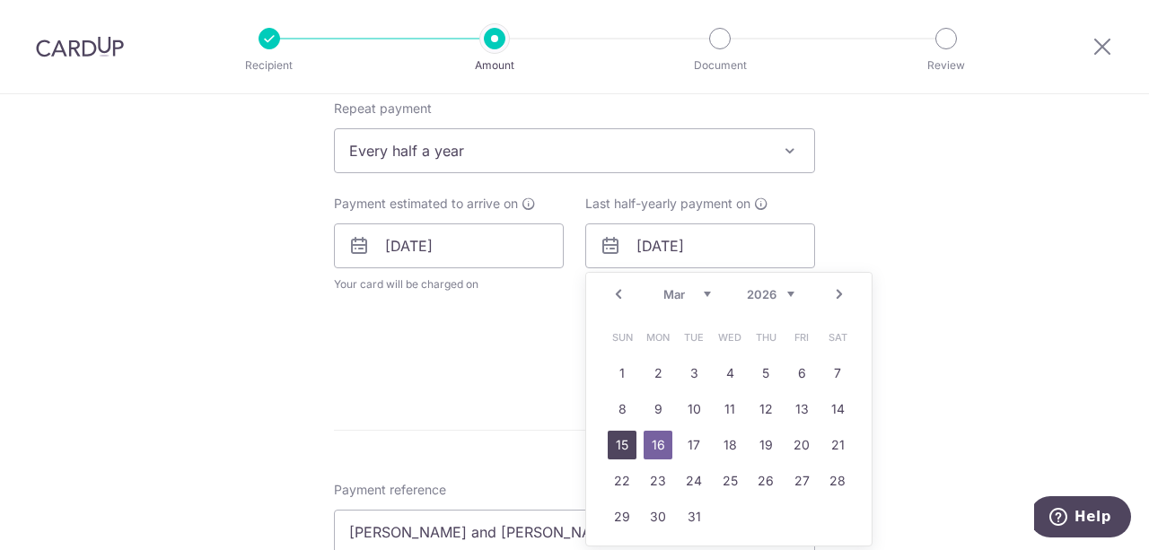
click at [618, 444] on link "15" at bounding box center [621, 445] width 29 height 29
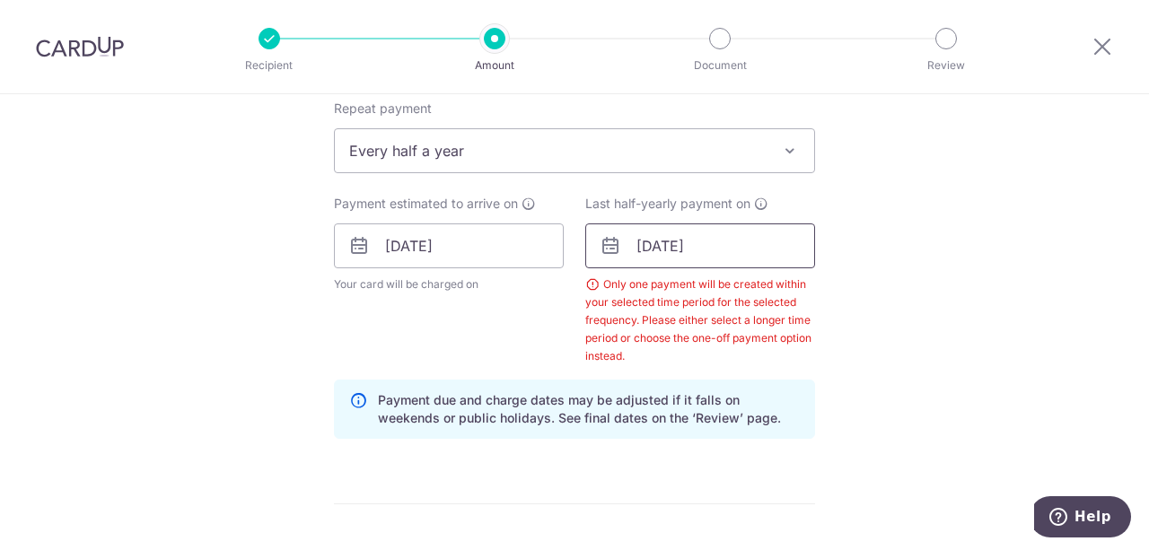
click at [719, 249] on input "15/03/2026" at bounding box center [700, 245] width 230 height 45
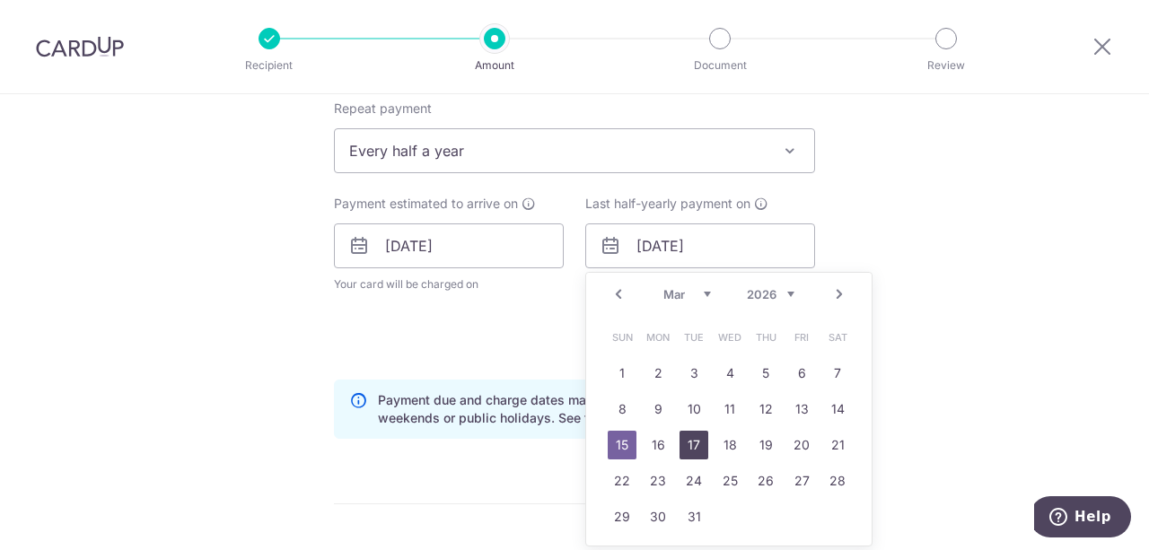
click at [692, 442] on link "17" at bounding box center [693, 445] width 29 height 29
type input "17/03/2026"
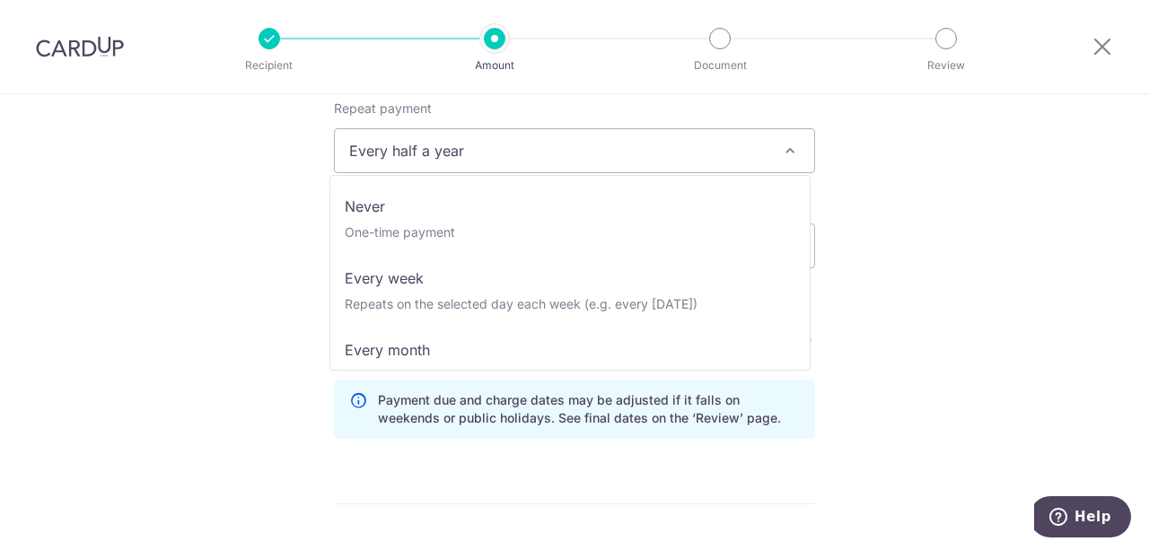
click at [786, 150] on span at bounding box center [790, 151] width 22 height 22
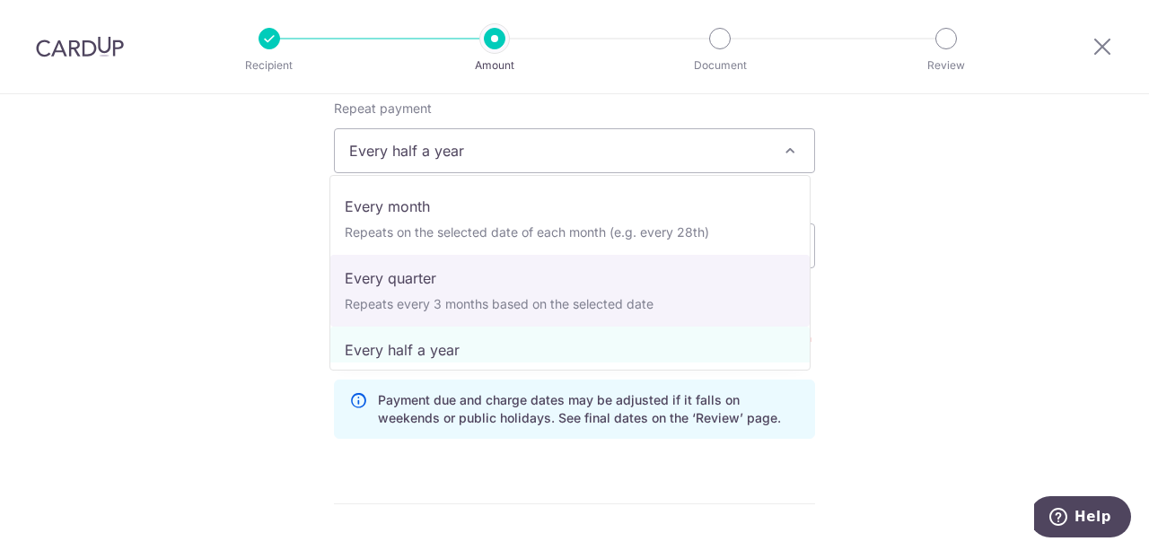
select select "4"
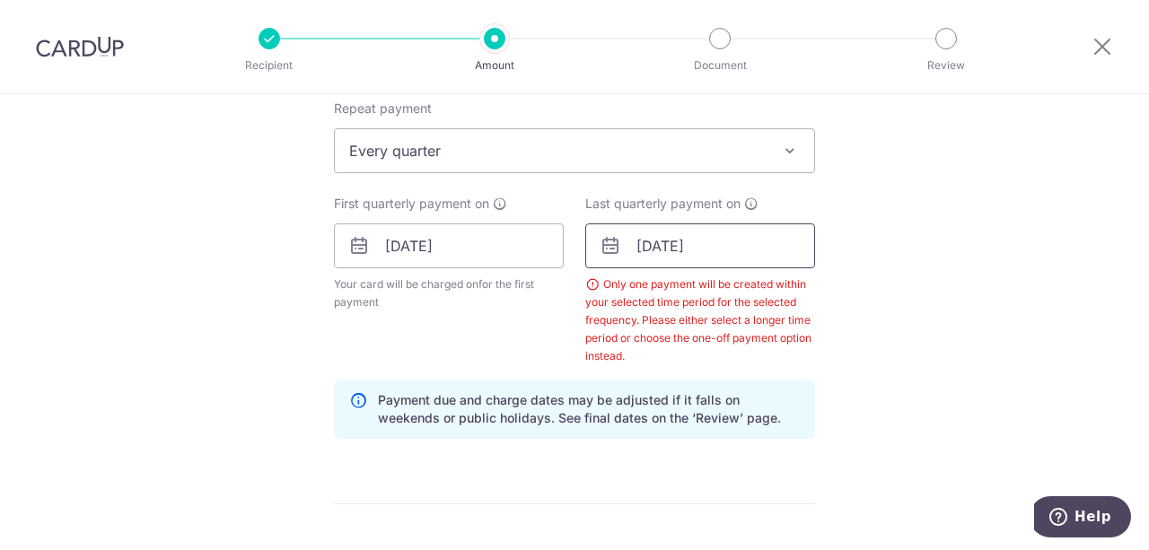
click at [725, 240] on input "17/03/2026" at bounding box center [700, 245] width 230 height 45
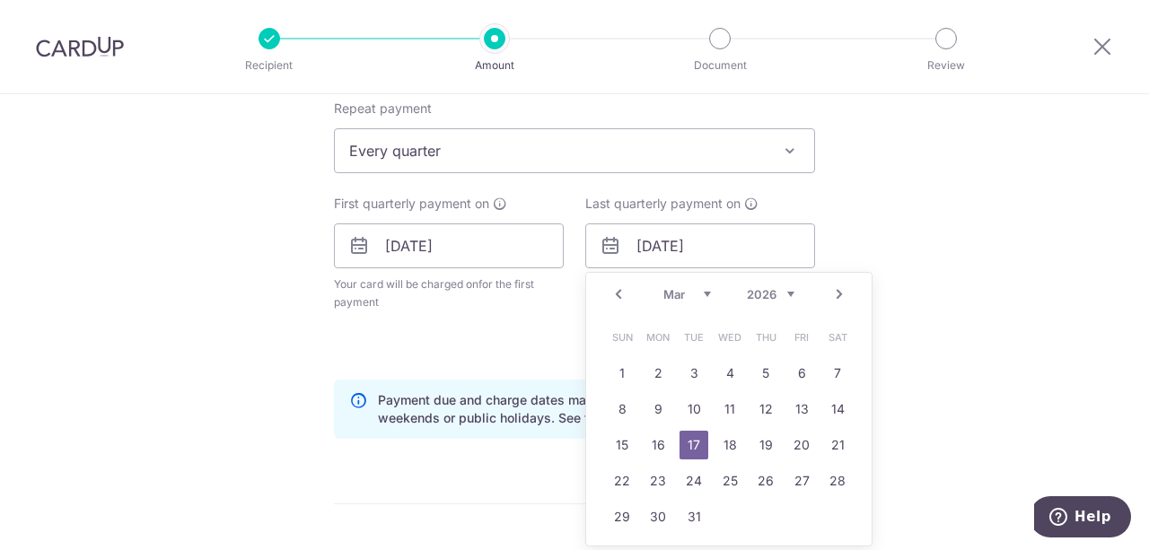
click at [616, 293] on link "Prev" at bounding box center [618, 295] width 22 height 22
click at [807, 443] on link "16" at bounding box center [801, 445] width 29 height 29
type input "16/01/2026"
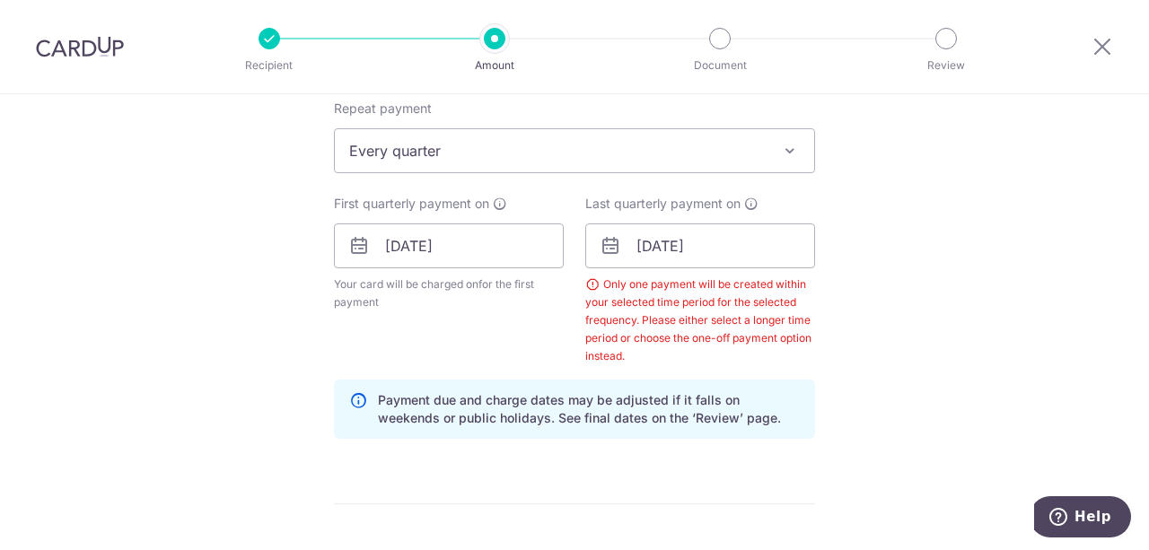
click at [894, 381] on div "Tell us more about your payment Enter payment amount SGD 1,940.00 1940.00 Selec…" at bounding box center [574, 293] width 1149 height 1849
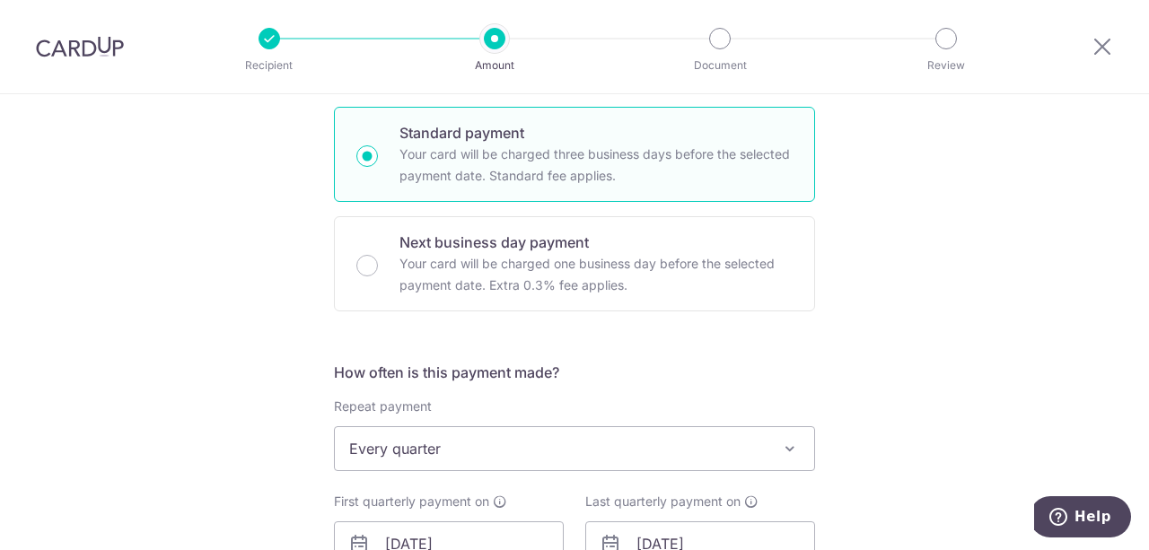
scroll to position [546, 0]
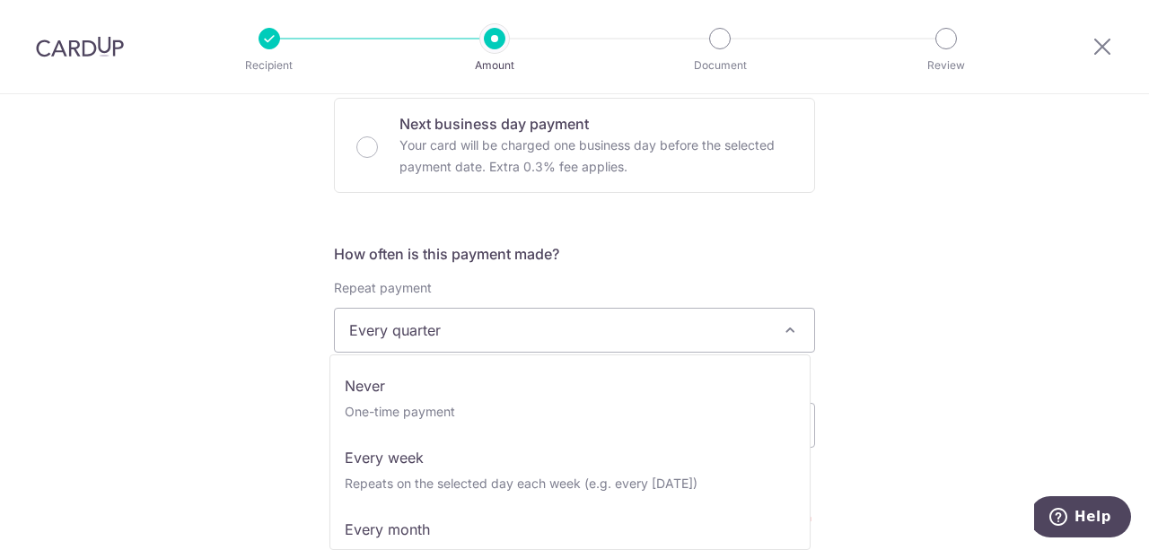
click at [779, 321] on span at bounding box center [790, 330] width 22 height 22
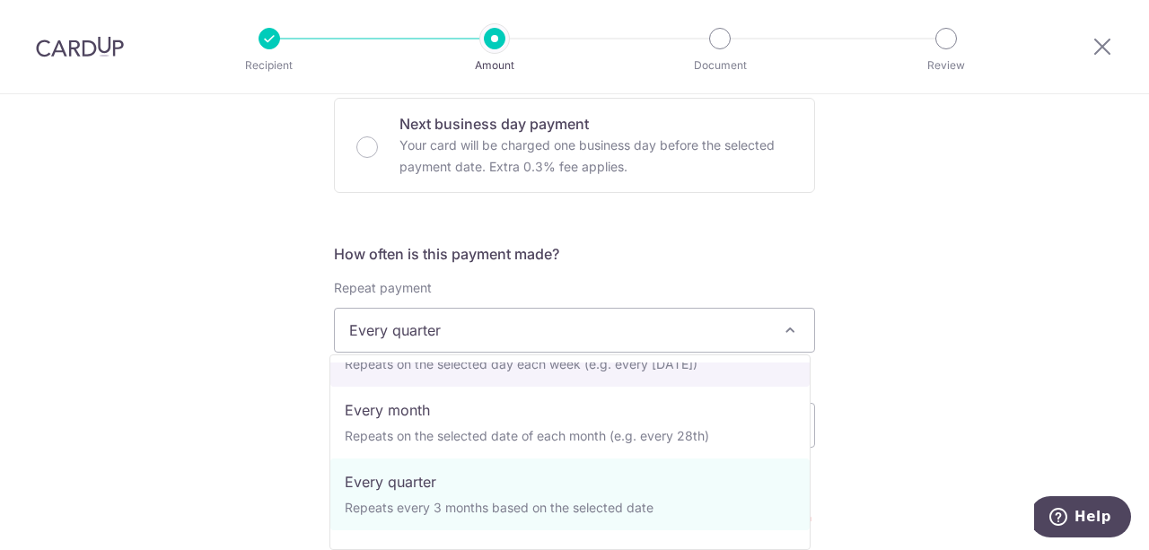
scroll to position [179, 0]
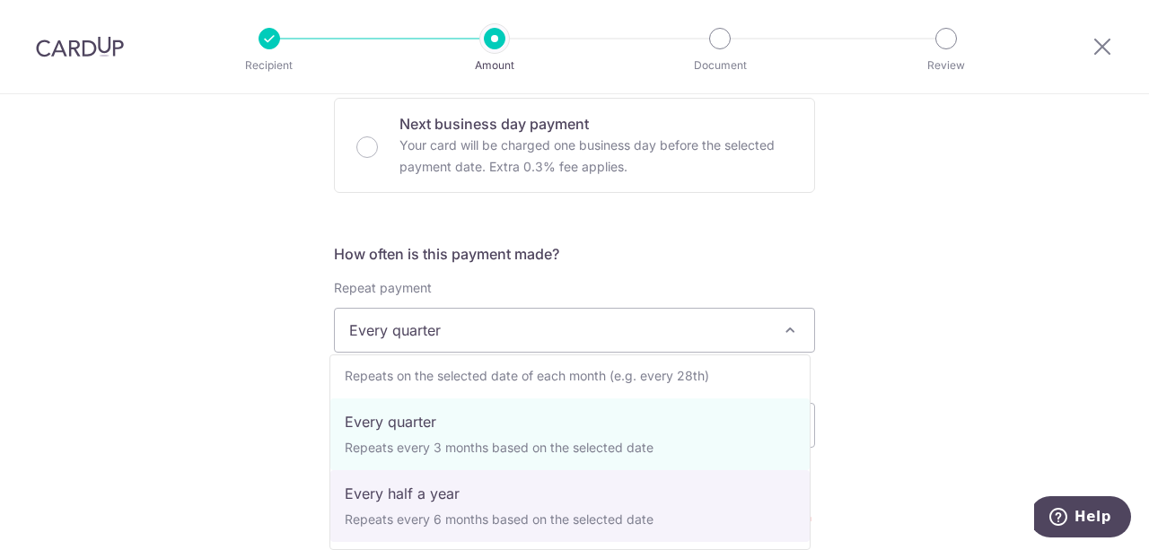
select select "5"
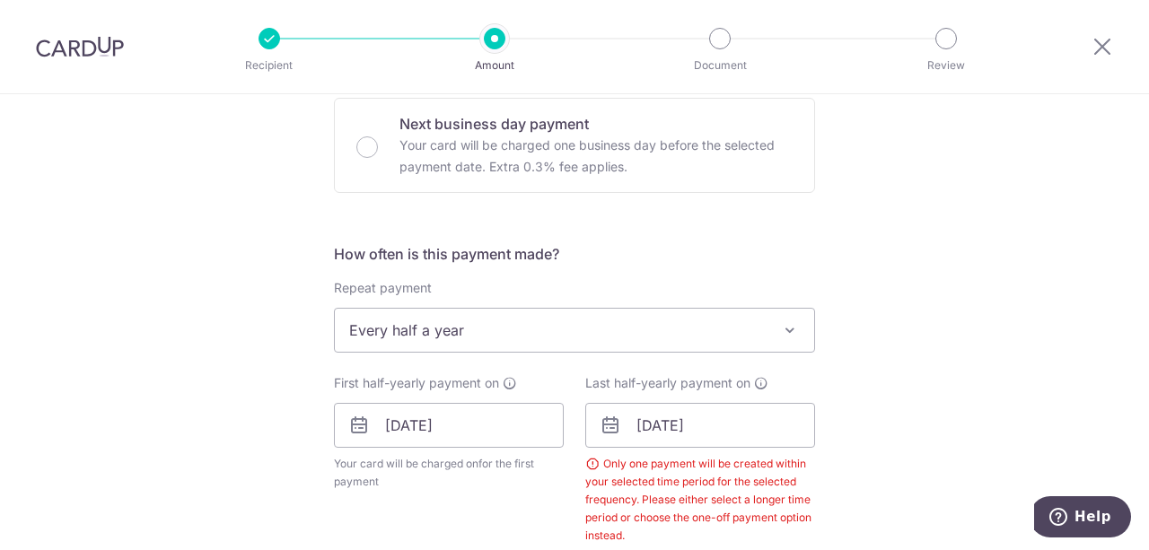
click at [885, 330] on div "Tell us more about your payment Enter payment amount SGD 1,940.00 1940.00 Selec…" at bounding box center [574, 473] width 1149 height 1849
click at [749, 427] on input "16/01/2026" at bounding box center [700, 425] width 230 height 45
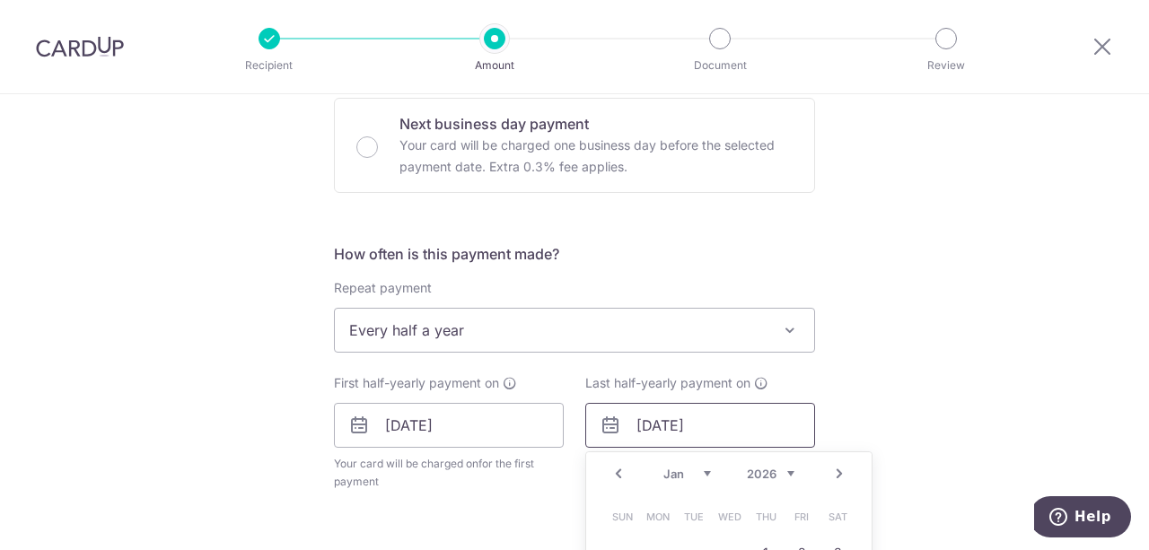
scroll to position [635, 0]
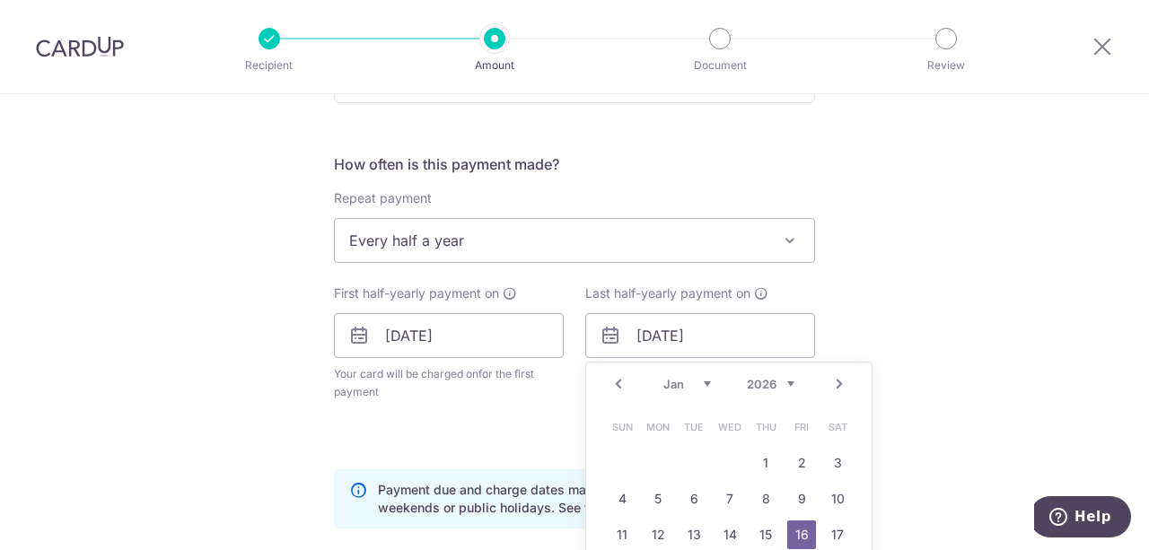
click at [838, 385] on link "Next" at bounding box center [839, 384] width 22 height 22
click at [763, 459] on link "5" at bounding box center [765, 463] width 29 height 29
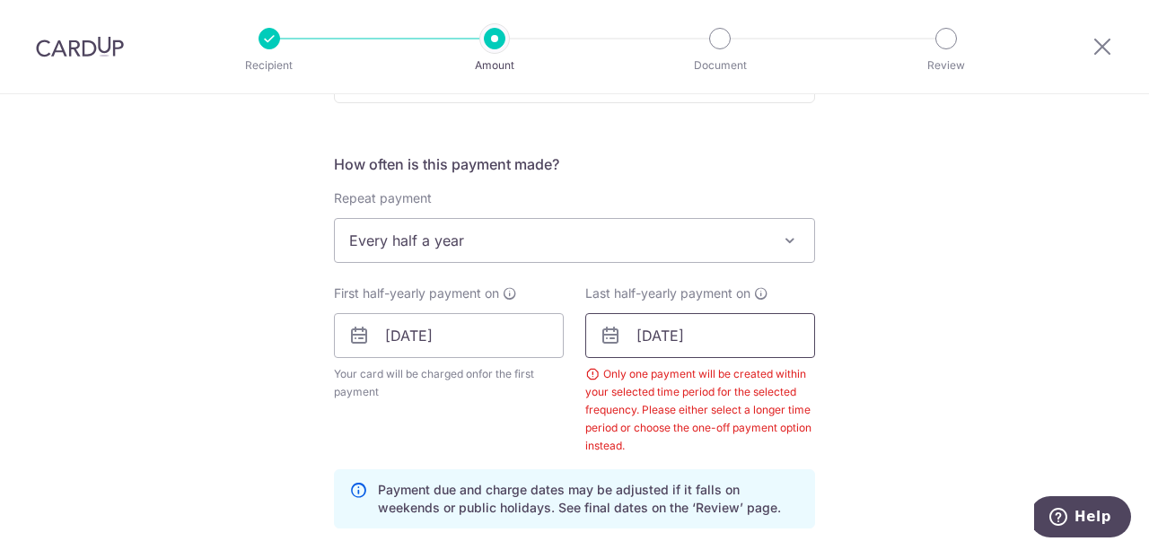
click at [763, 336] on input "05/02/2026" at bounding box center [700, 335] width 230 height 45
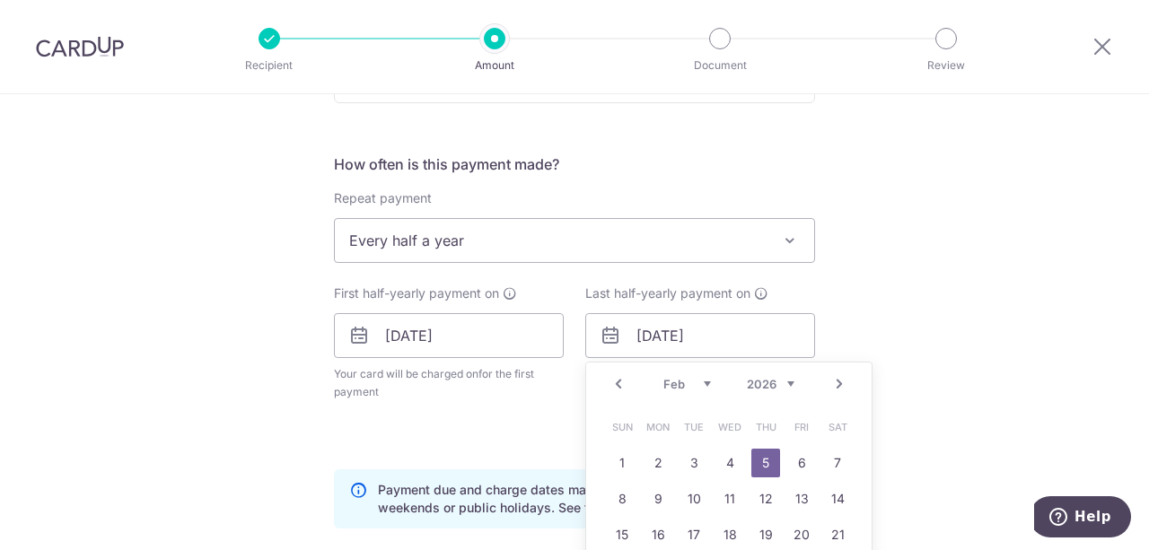
click at [831, 383] on link "Next" at bounding box center [839, 384] width 22 height 22
click at [617, 385] on link "Prev" at bounding box center [618, 384] width 22 height 22
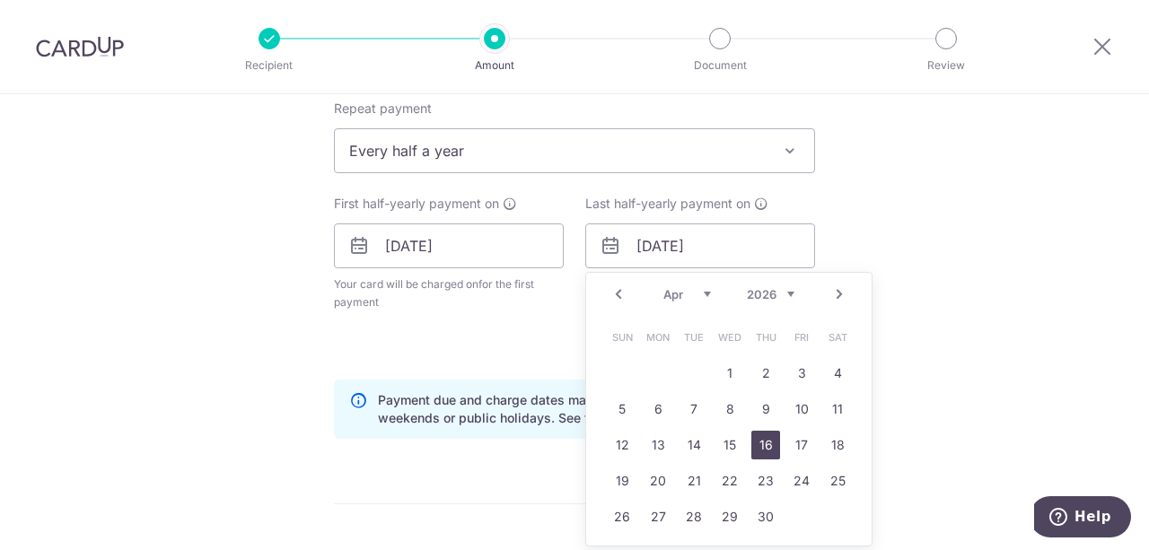
click at [764, 434] on link "16" at bounding box center [765, 445] width 29 height 29
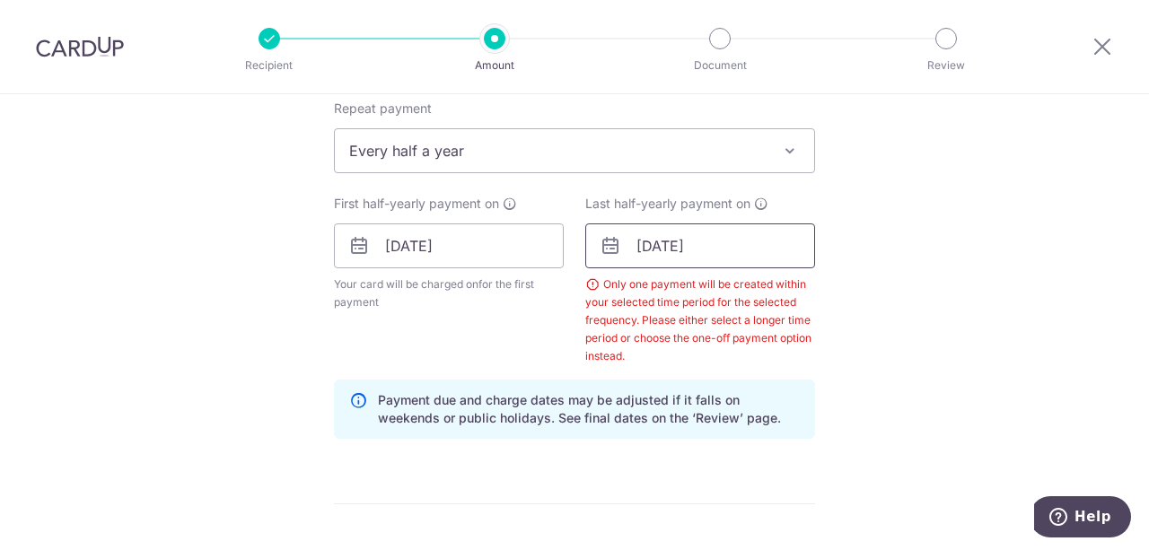
click at [782, 250] on input "16/04/2026" at bounding box center [700, 245] width 230 height 45
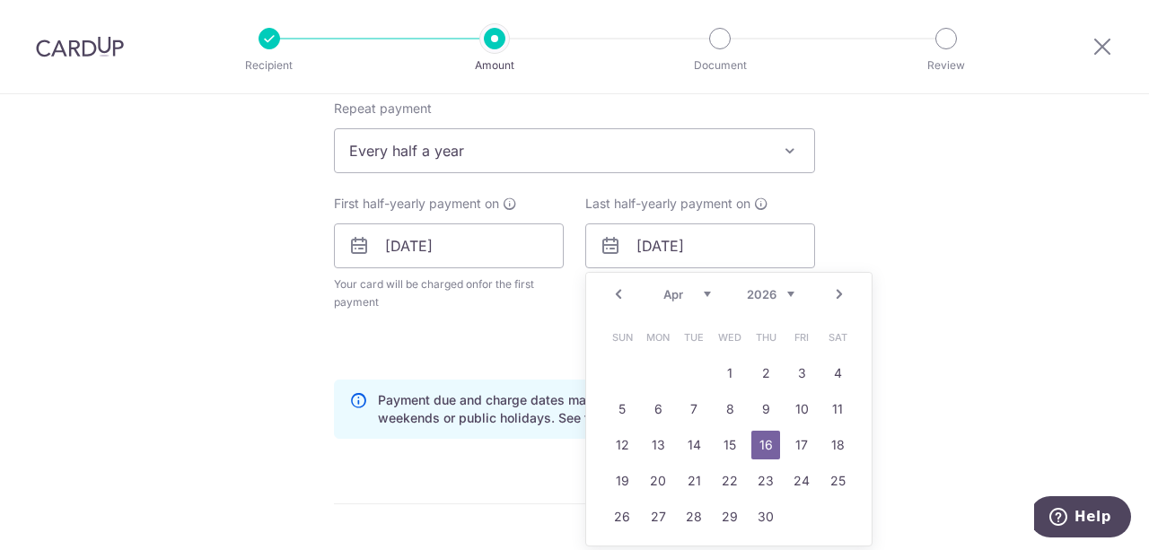
click at [835, 296] on link "Next" at bounding box center [839, 295] width 22 height 22
click at [828, 443] on link "16" at bounding box center [837, 445] width 29 height 29
type input "16/05/2026"
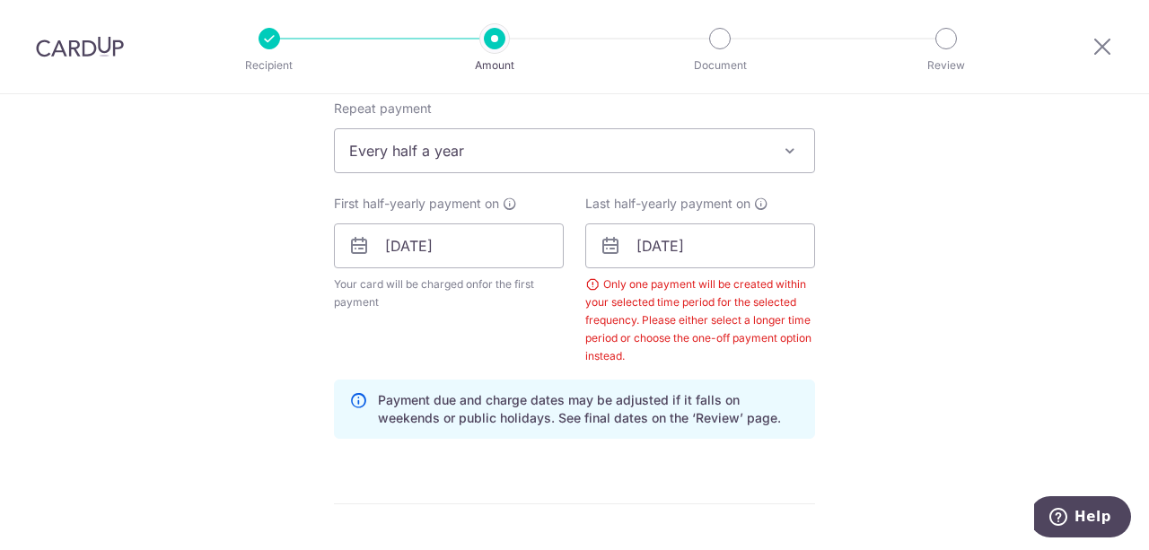
click at [920, 335] on div "Tell us more about your payment Enter payment amount SGD 1,940.00 1940.00 Selec…" at bounding box center [574, 293] width 1149 height 1849
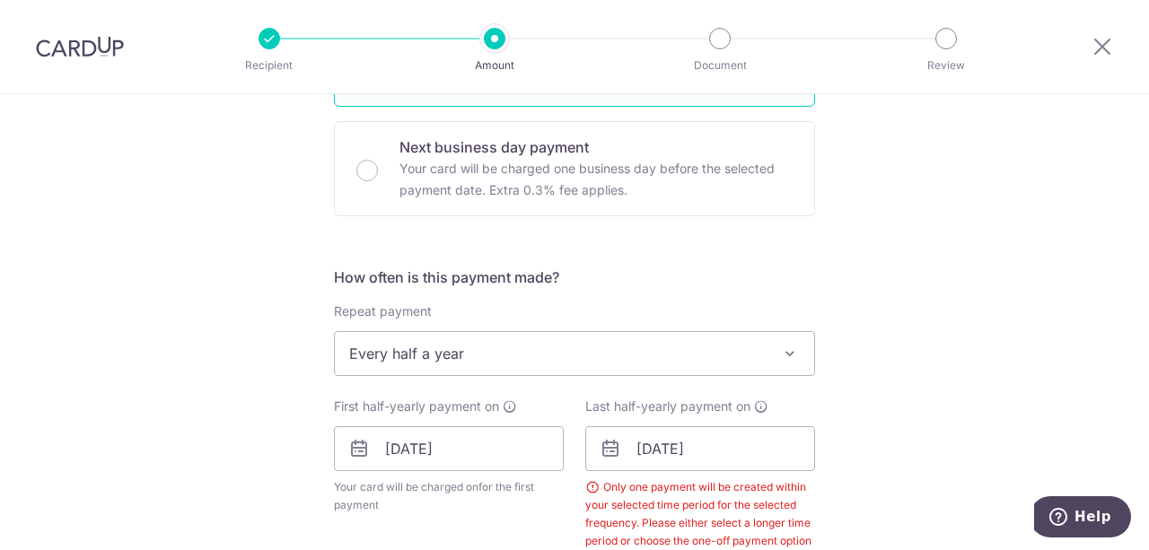
scroll to position [538, 0]
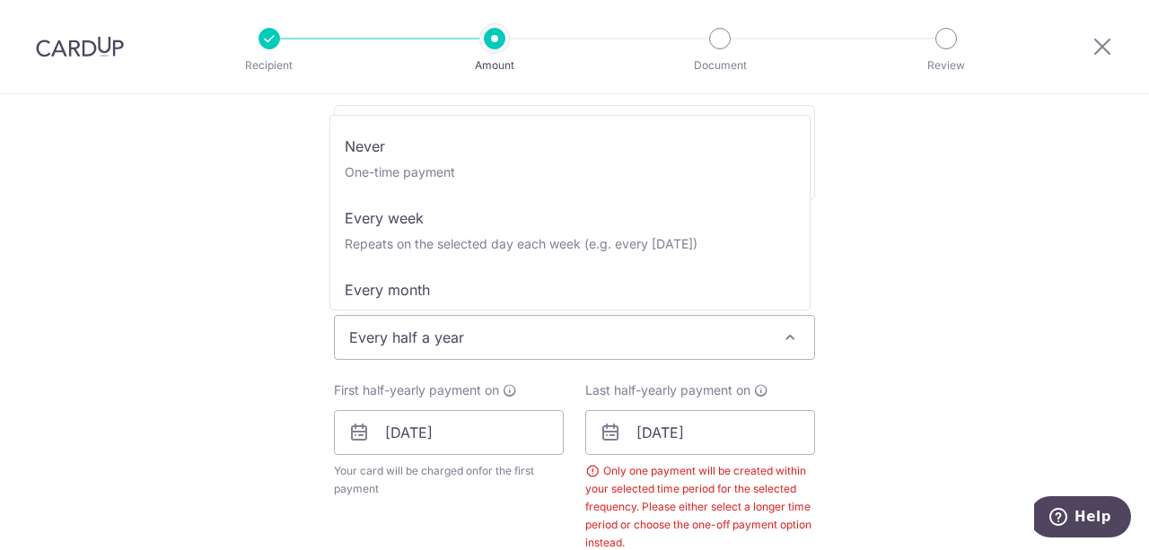
click at [795, 338] on span at bounding box center [790, 338] width 22 height 22
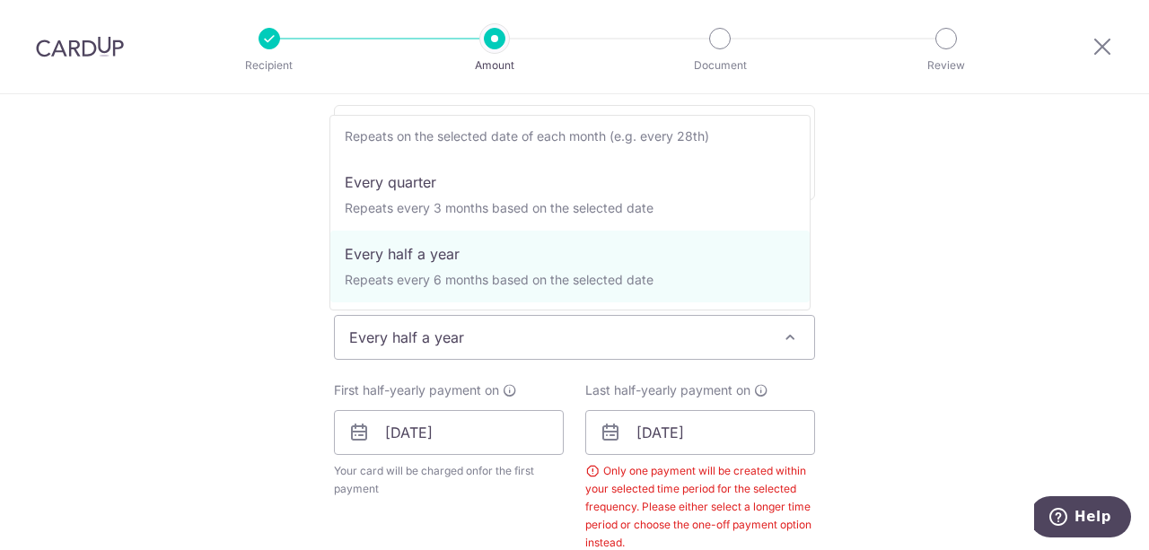
scroll to position [0, 0]
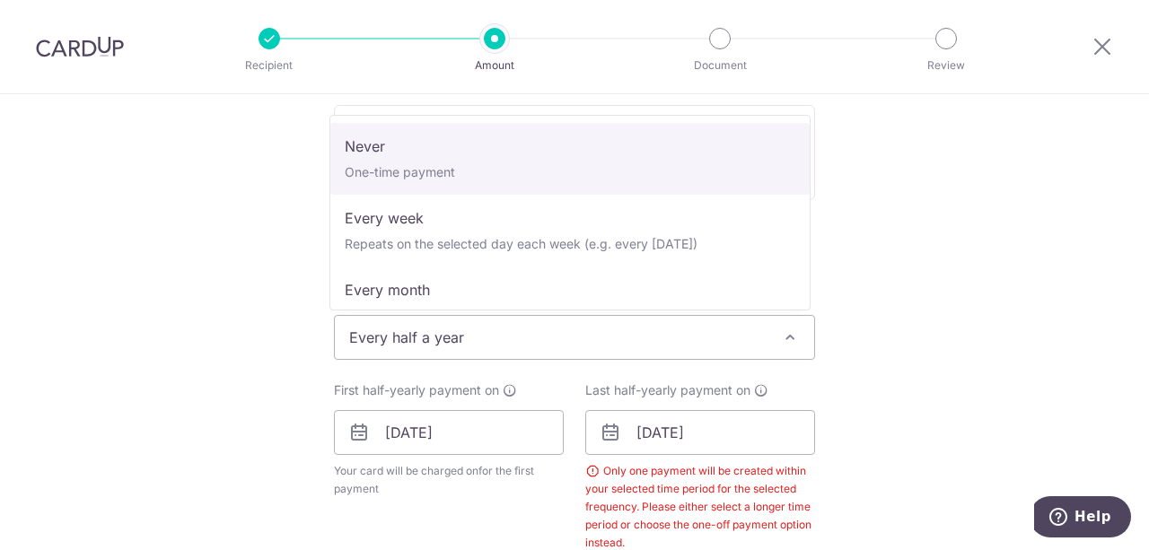
select select "1"
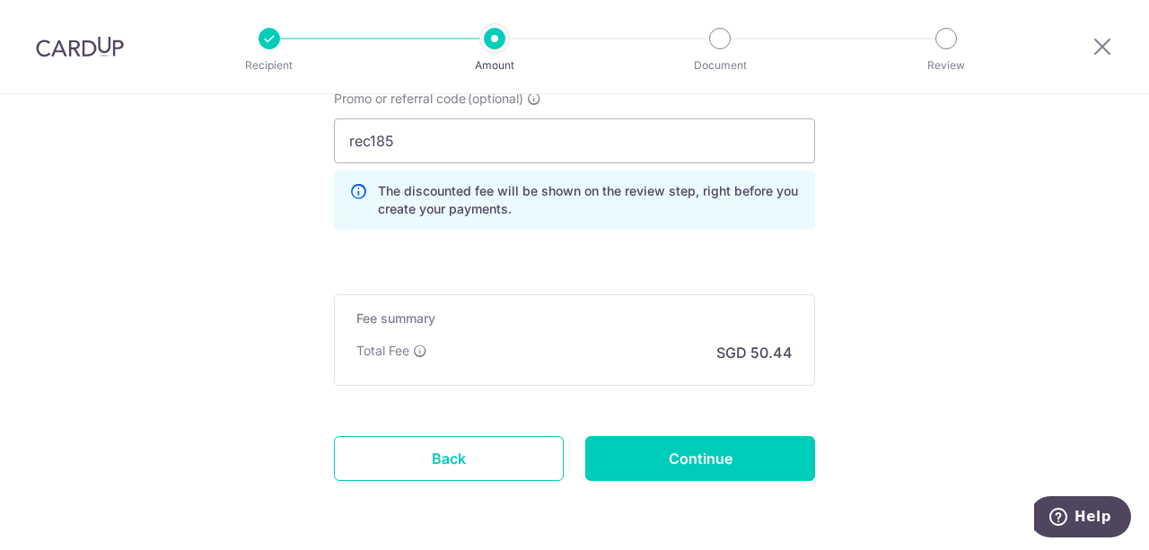
scroll to position [1077, 0]
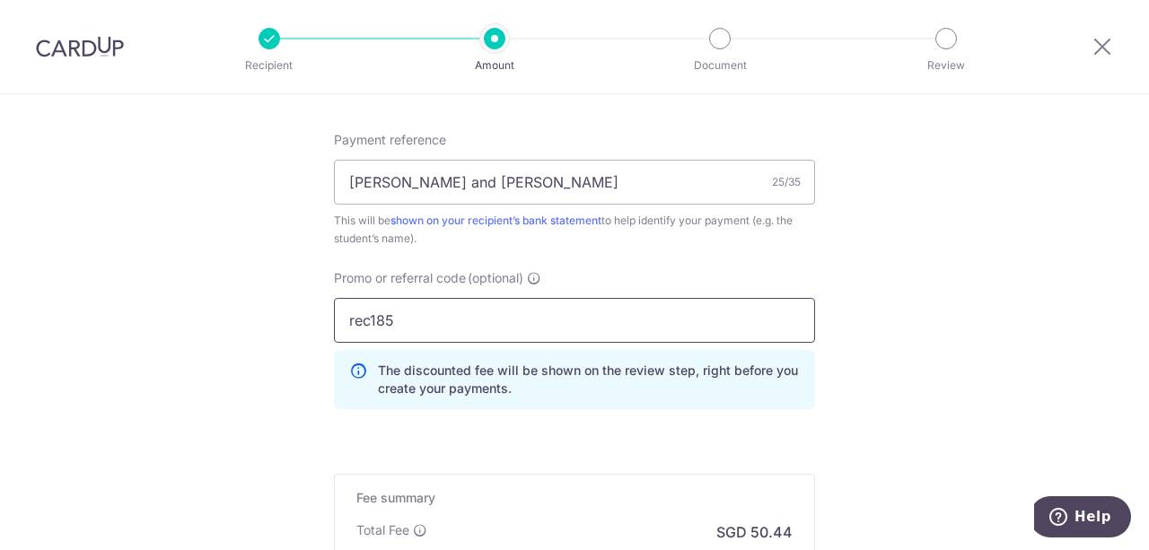
drag, startPoint x: 460, startPoint y: 318, endPoint x: 226, endPoint y: 312, distance: 234.3
type input "off225"
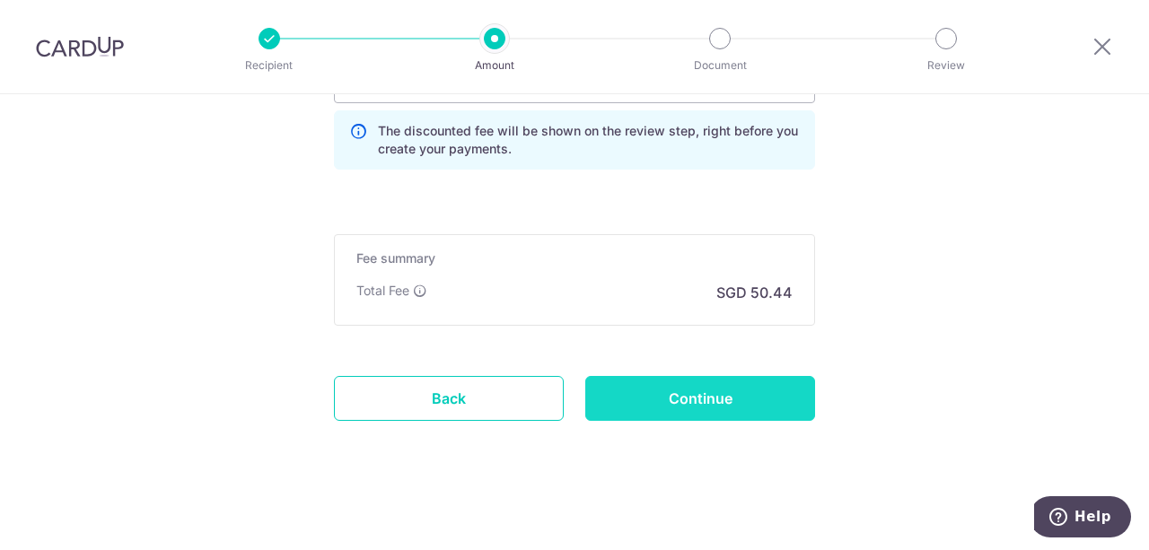
click at [770, 390] on input "Continue" at bounding box center [700, 398] width 230 height 45
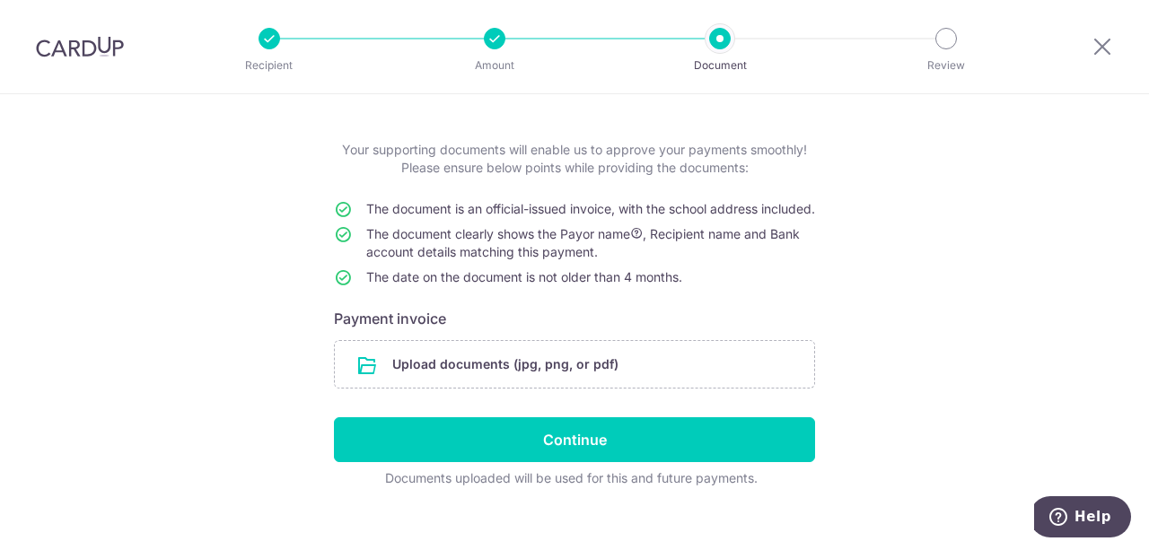
scroll to position [109, 0]
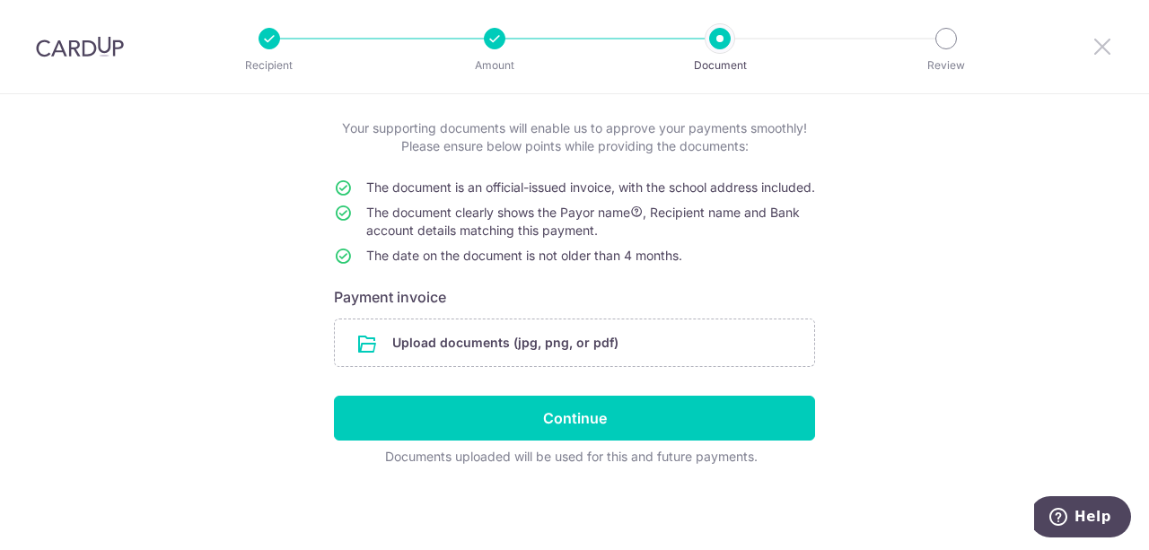
drag, startPoint x: 1109, startPoint y: 51, endPoint x: 666, endPoint y: 71, distance: 443.7
click at [1109, 51] on icon at bounding box center [1102, 46] width 22 height 22
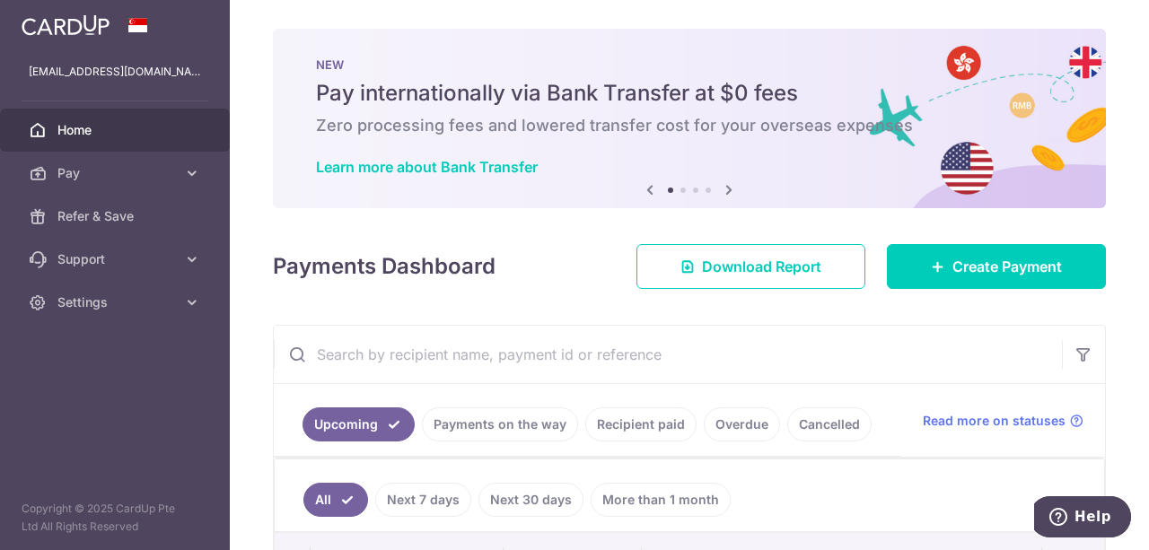
click at [95, 132] on span "Home" at bounding box center [116, 130] width 118 height 18
